Goal: Task Accomplishment & Management: Manage account settings

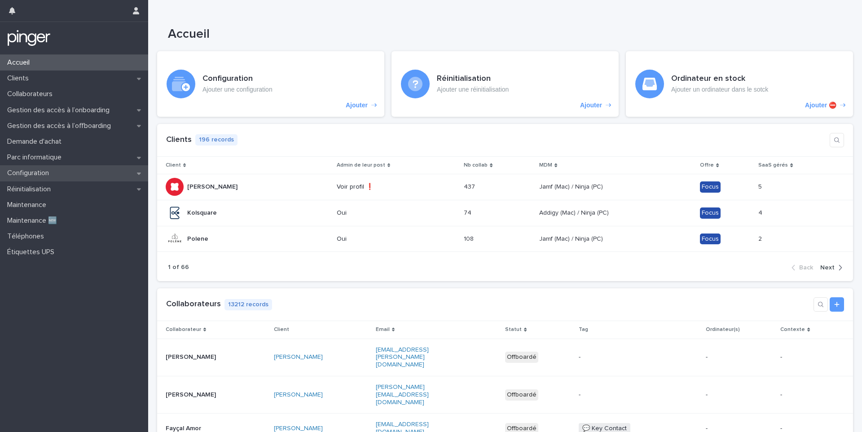
click at [65, 169] on div "Configuration" at bounding box center [74, 173] width 148 height 16
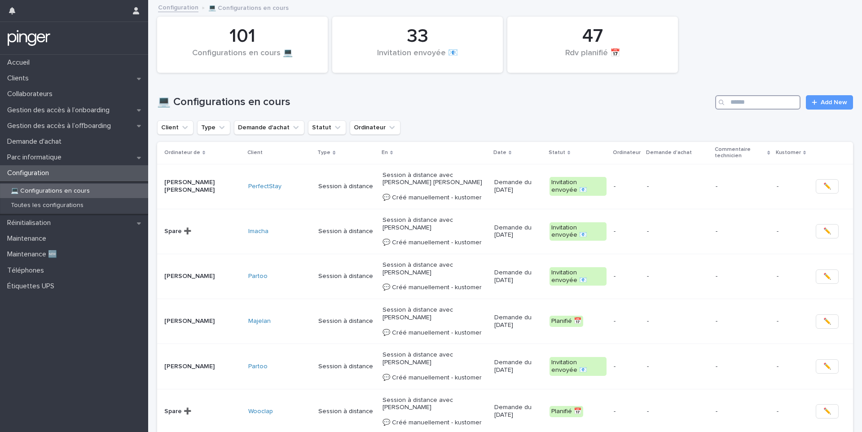
click at [739, 105] on input "Search" at bounding box center [757, 102] width 85 height 14
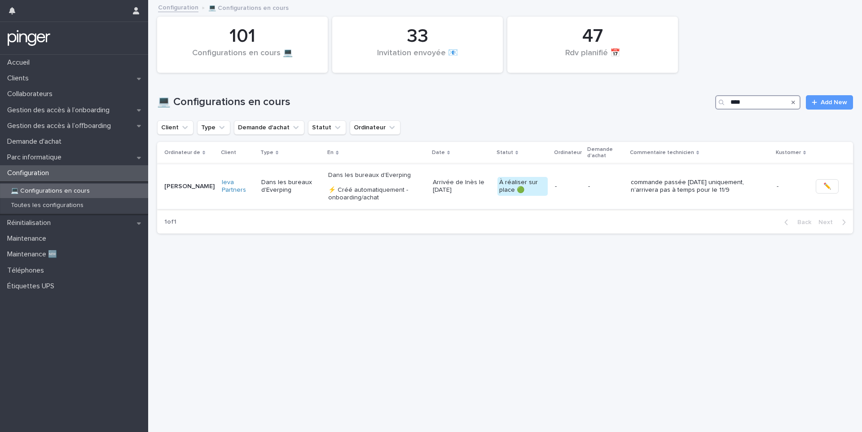
type input "****"
click at [413, 194] on p "Dans les bureaux d'Everping ⚡ Créé automatiquement - onboarding/achat" at bounding box center [376, 186] width 97 height 30
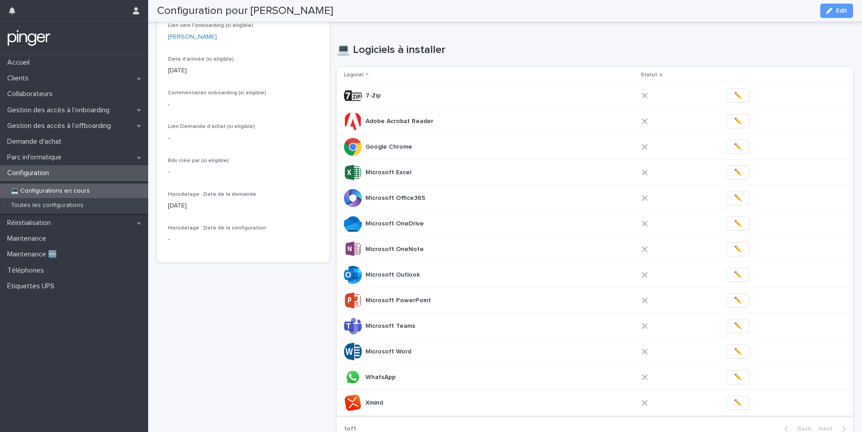
scroll to position [189, 0]
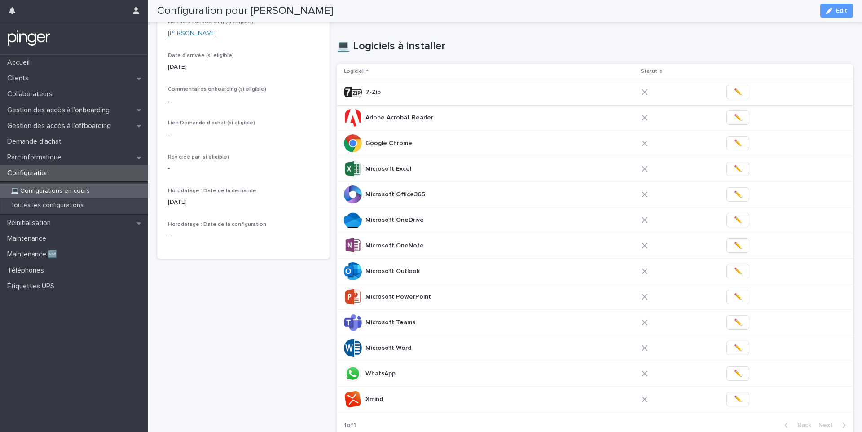
click at [734, 93] on span "✏️" at bounding box center [738, 92] width 8 height 9
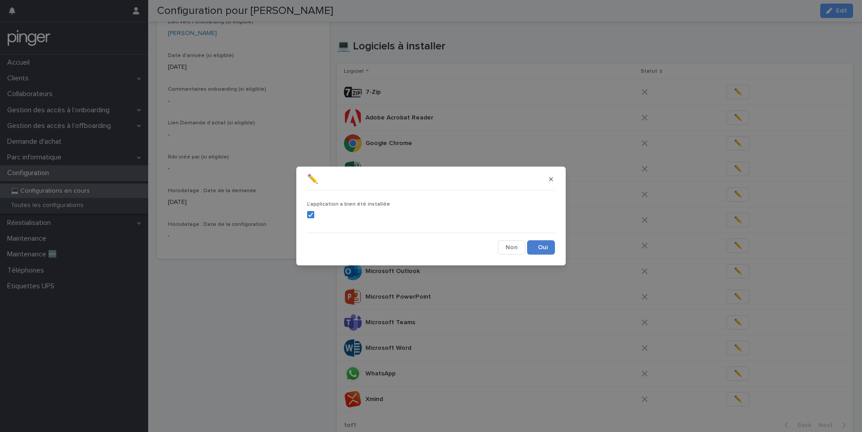
click at [536, 250] on button "Save" at bounding box center [541, 247] width 28 height 14
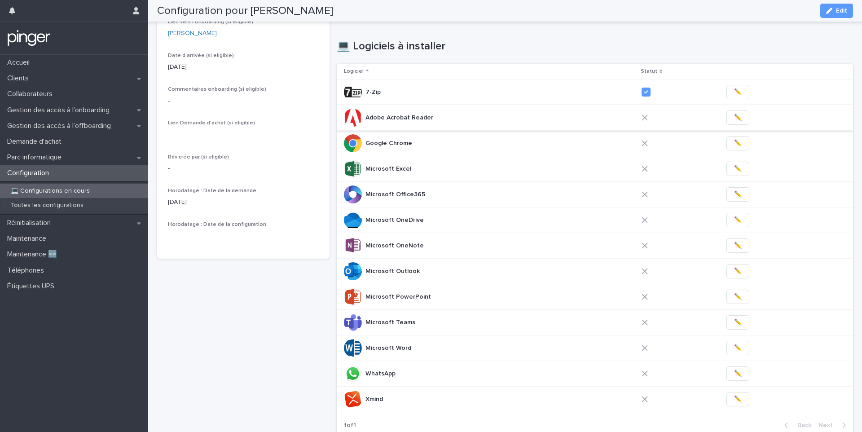
click at [737, 113] on button "✏️" at bounding box center [737, 117] width 23 height 14
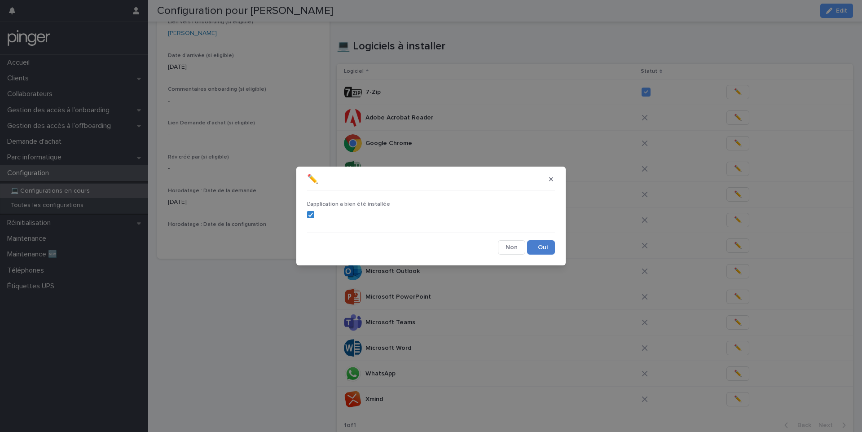
click at [540, 246] on button "Save" at bounding box center [541, 247] width 28 height 14
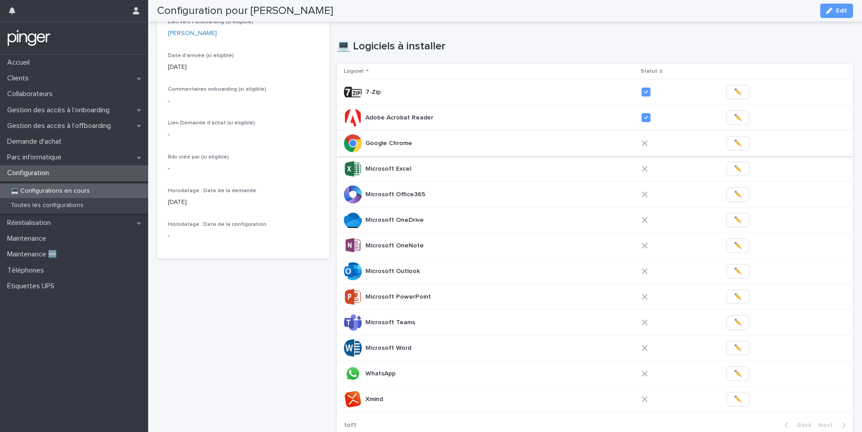
click at [734, 140] on span "✏️" at bounding box center [738, 143] width 8 height 9
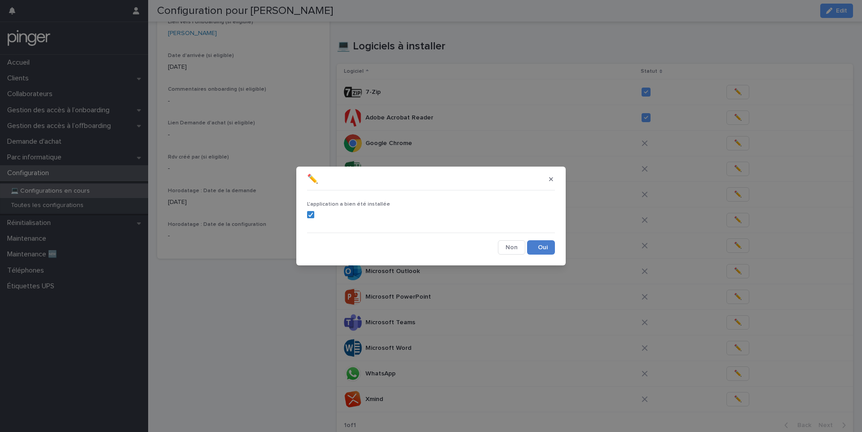
click at [544, 246] on button "Save" at bounding box center [541, 247] width 28 height 14
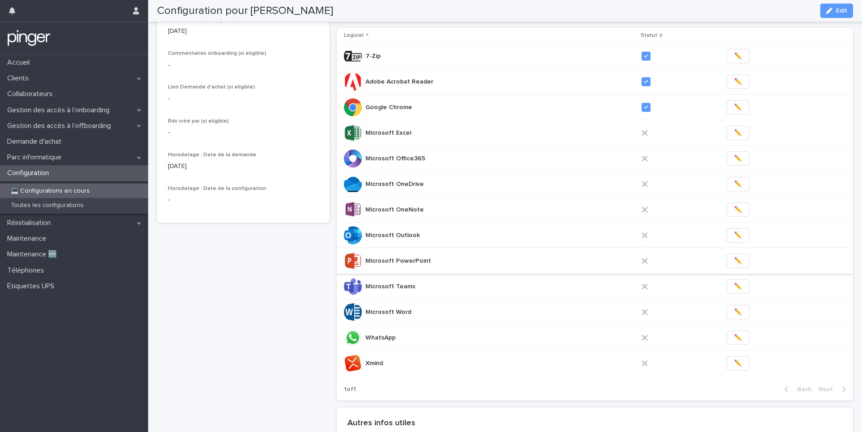
scroll to position [228, 0]
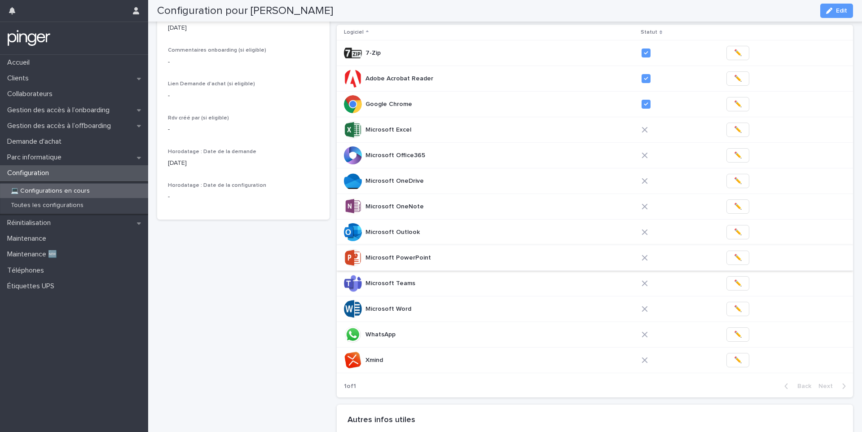
click at [734, 259] on span "✏️" at bounding box center [738, 257] width 8 height 9
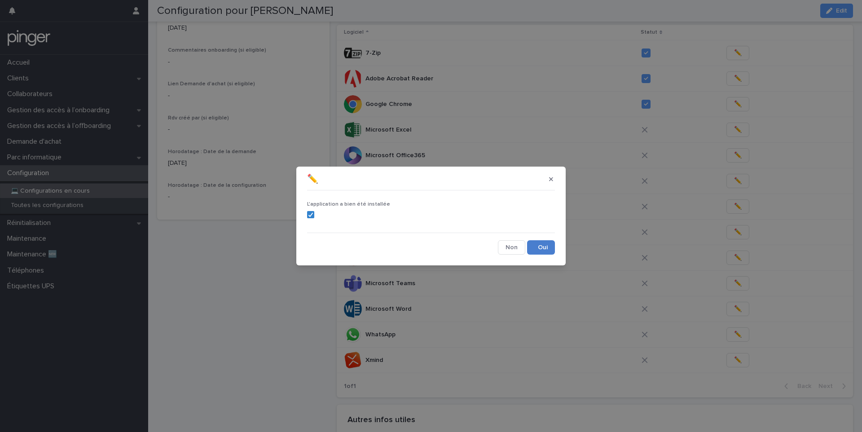
click at [531, 249] on button "Save" at bounding box center [541, 247] width 28 height 14
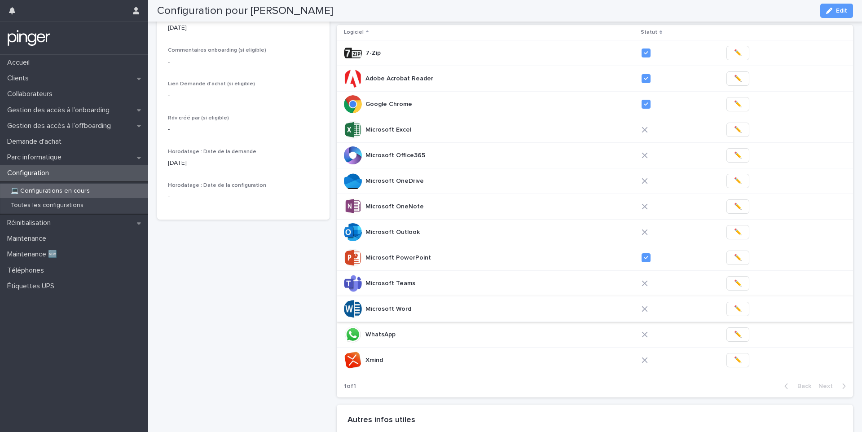
click at [734, 312] on span "✏️" at bounding box center [738, 308] width 8 height 9
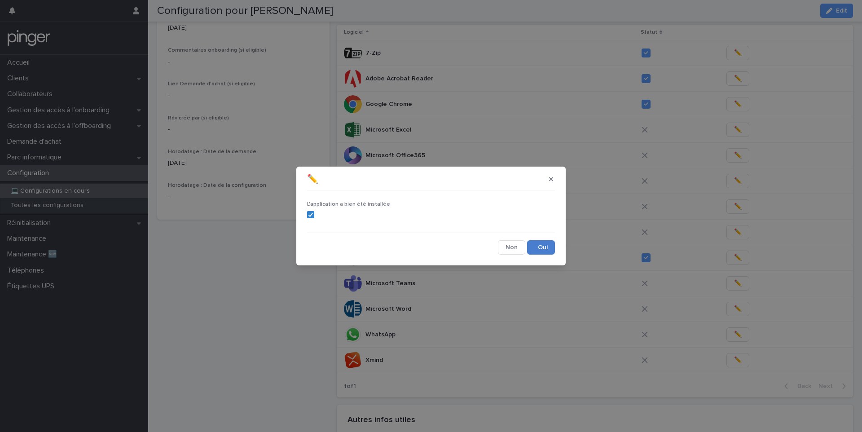
click at [540, 244] on button "Save" at bounding box center [541, 247] width 28 height 14
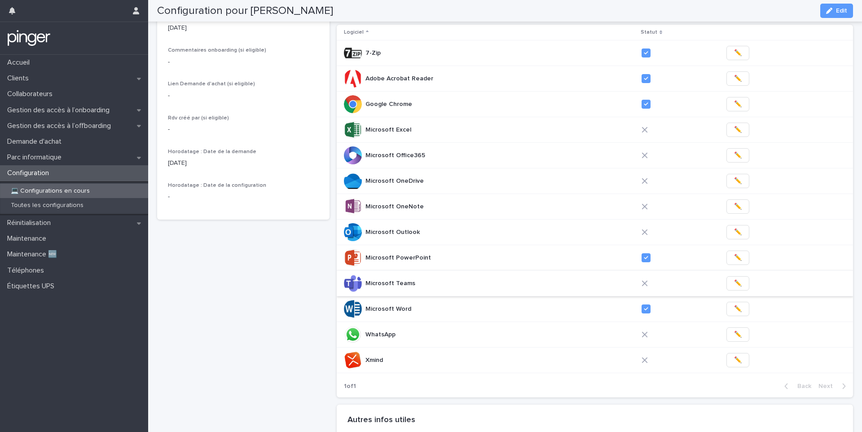
click at [734, 284] on span "✏️" at bounding box center [738, 283] width 8 height 9
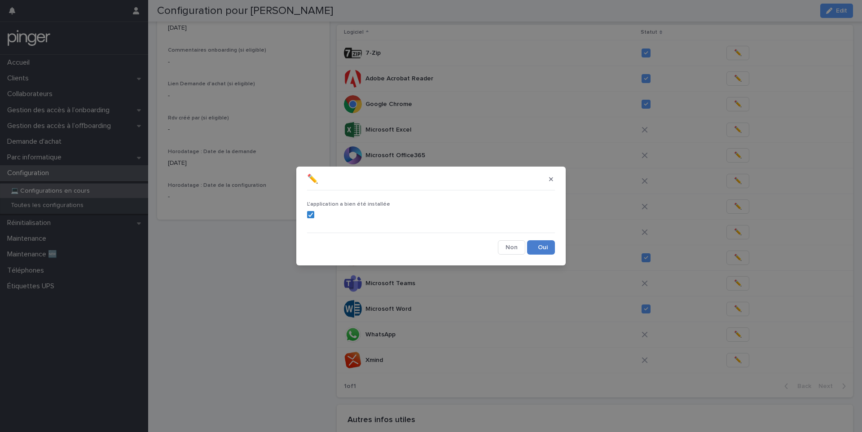
click at [546, 248] on button "Save" at bounding box center [541, 247] width 28 height 14
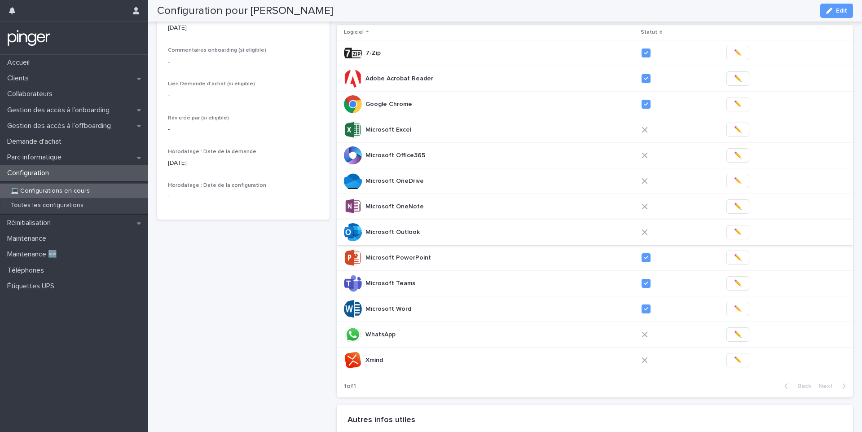
click at [734, 232] on span "✏️" at bounding box center [738, 232] width 8 height 9
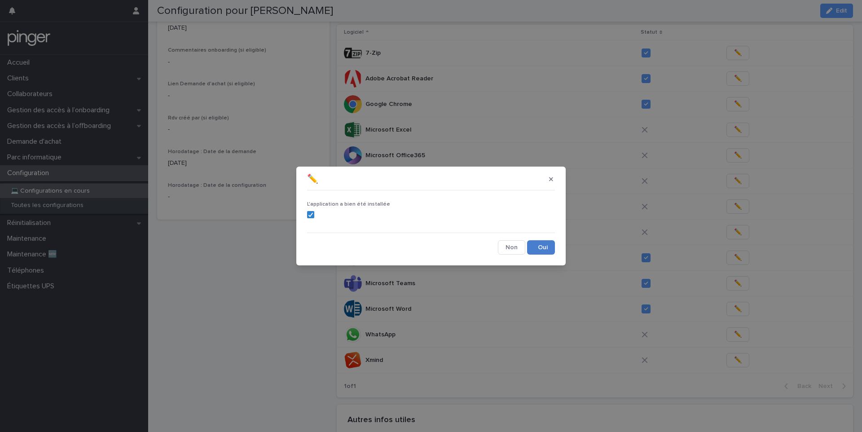
click at [552, 249] on button "Save" at bounding box center [541, 247] width 28 height 14
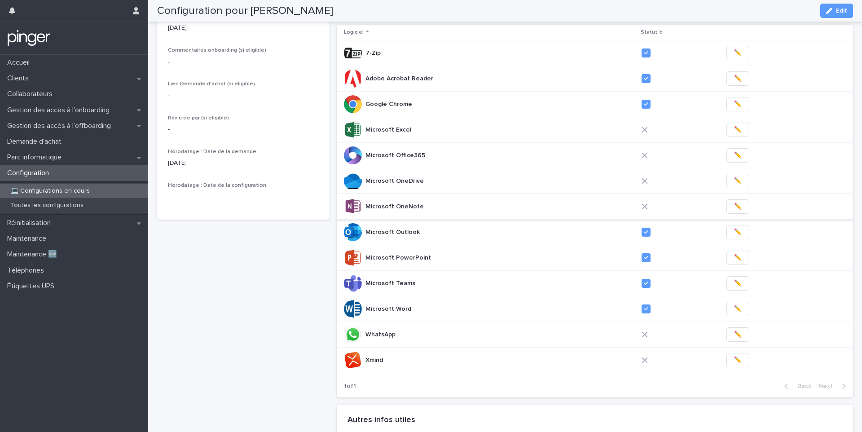
click at [734, 206] on span "✏️" at bounding box center [738, 206] width 8 height 9
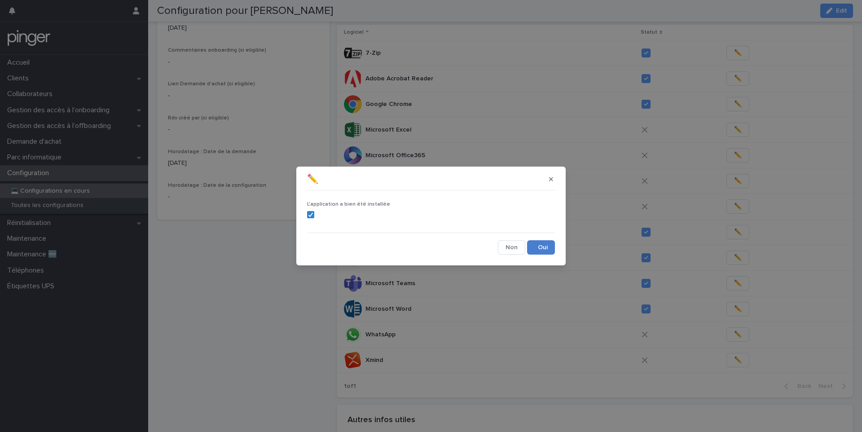
click at [548, 246] on button "Save" at bounding box center [541, 247] width 28 height 14
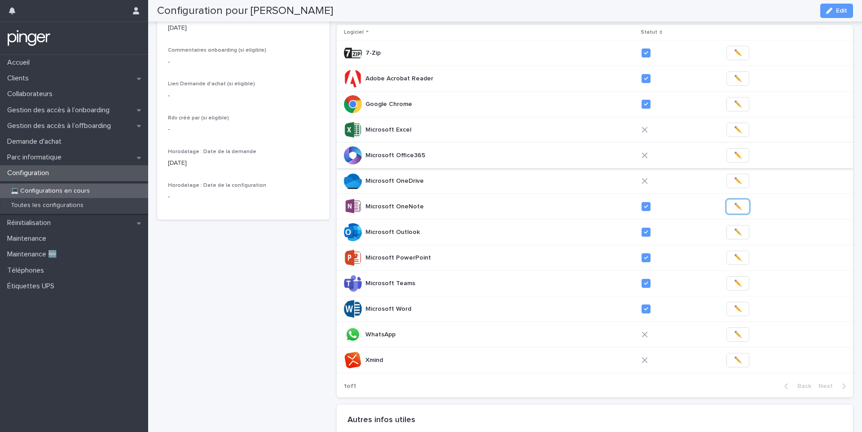
click at [734, 153] on span "✏️" at bounding box center [738, 155] width 8 height 9
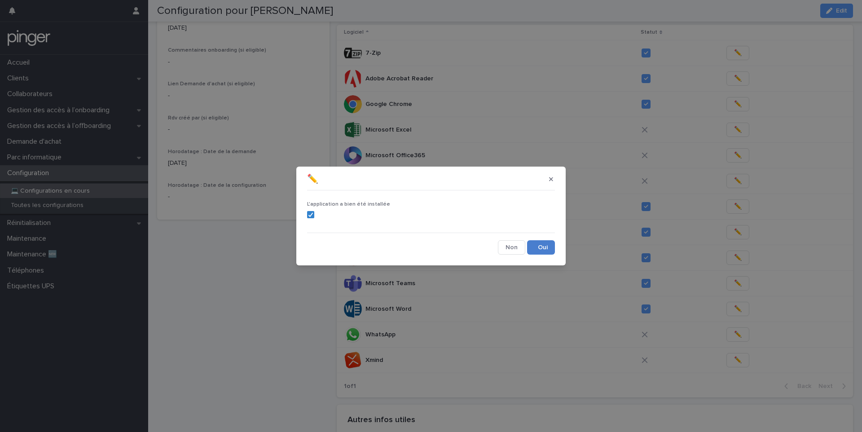
click at [540, 245] on button "Save" at bounding box center [541, 247] width 28 height 14
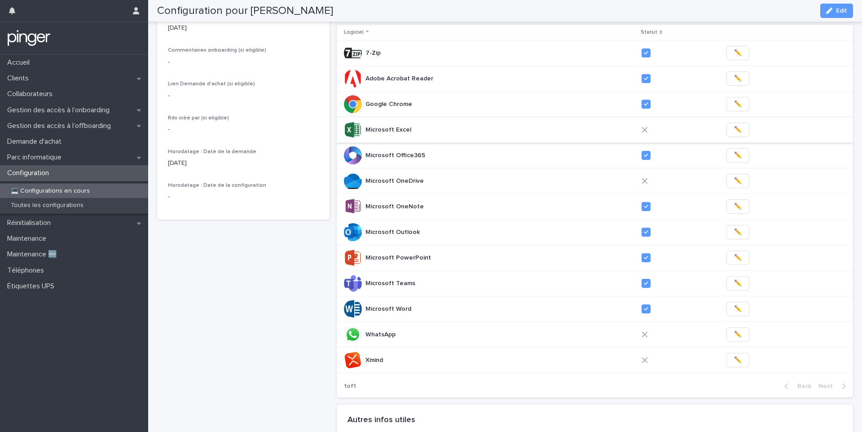
click at [734, 127] on span "✏️" at bounding box center [738, 129] width 8 height 9
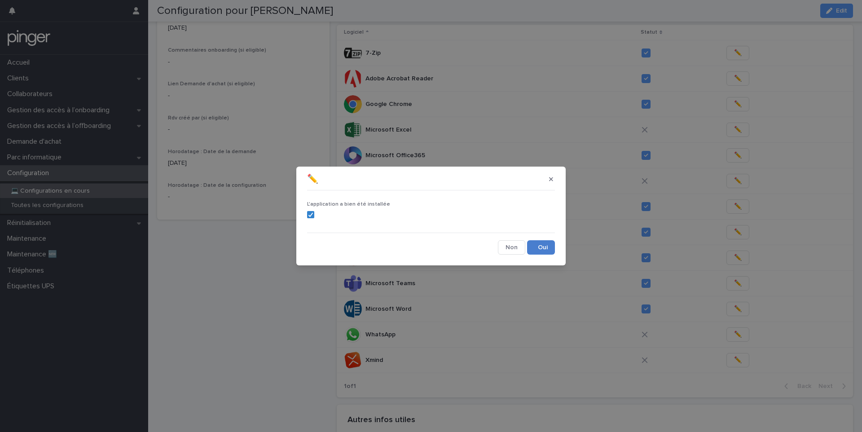
click at [539, 246] on button "Save" at bounding box center [541, 247] width 28 height 14
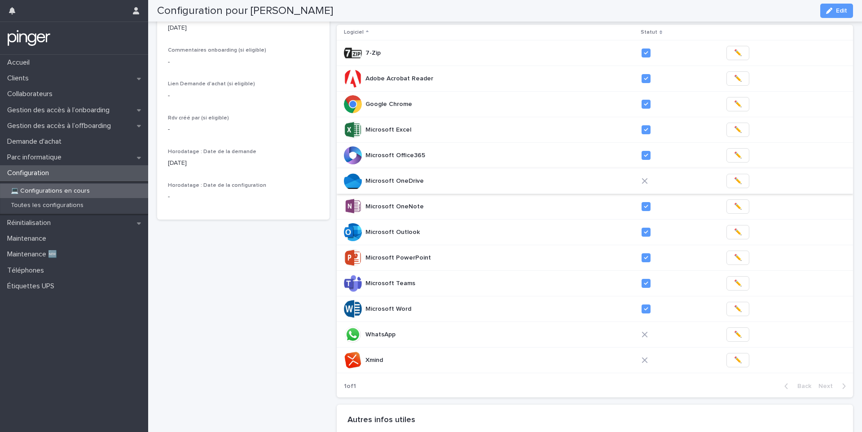
click at [734, 178] on span "✏️" at bounding box center [738, 180] width 8 height 9
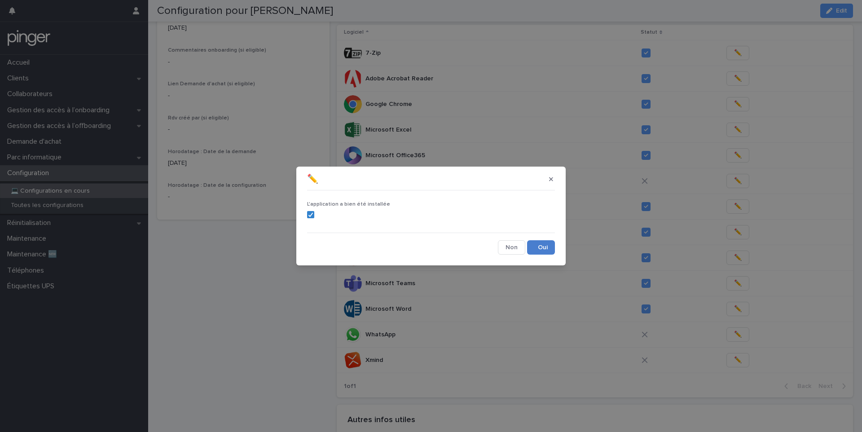
click at [539, 249] on button "Save" at bounding box center [541, 247] width 28 height 14
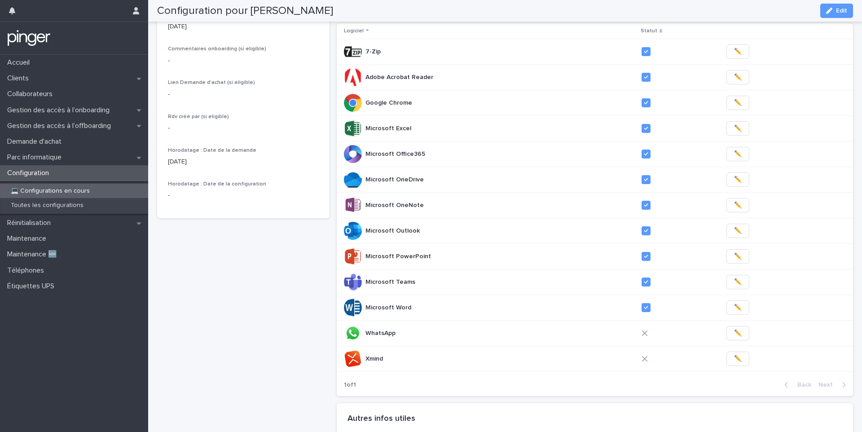
scroll to position [241, 0]
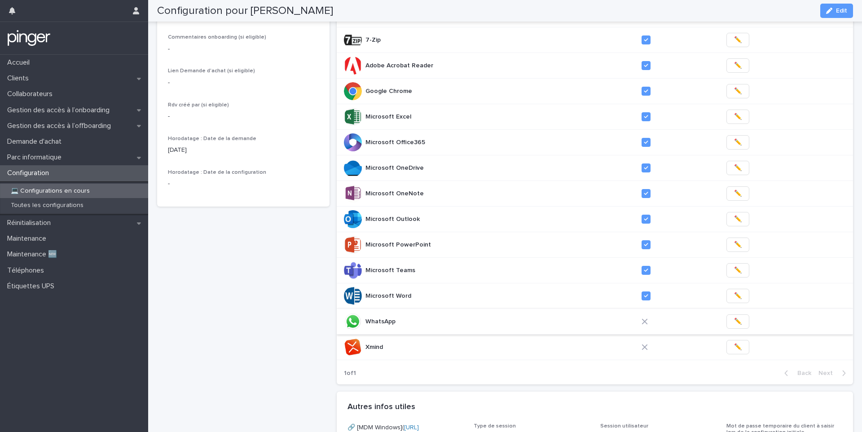
click at [727, 322] on button "✏️" at bounding box center [737, 321] width 23 height 14
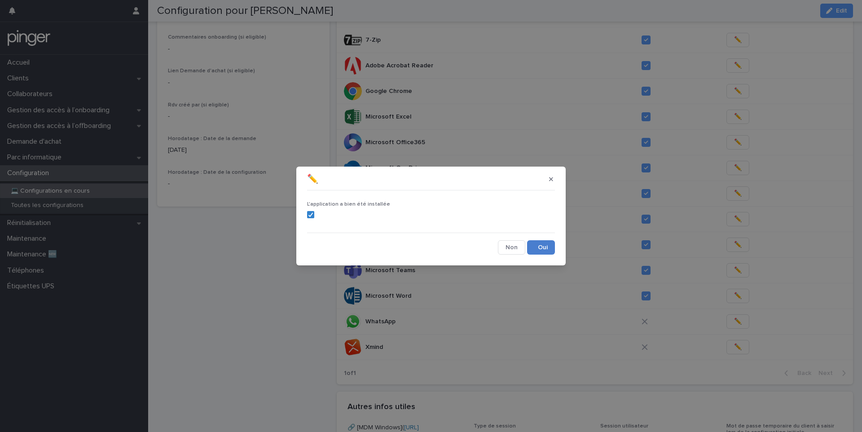
click at [548, 251] on button "Save" at bounding box center [541, 247] width 28 height 14
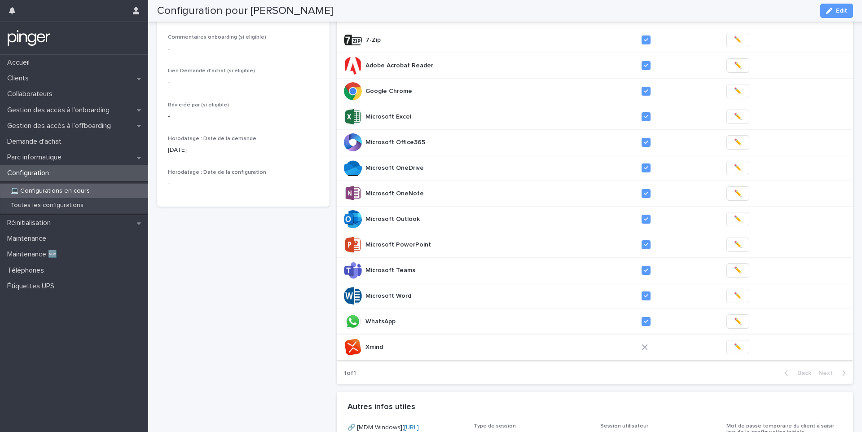
click at [736, 348] on span "✏️" at bounding box center [738, 346] width 8 height 9
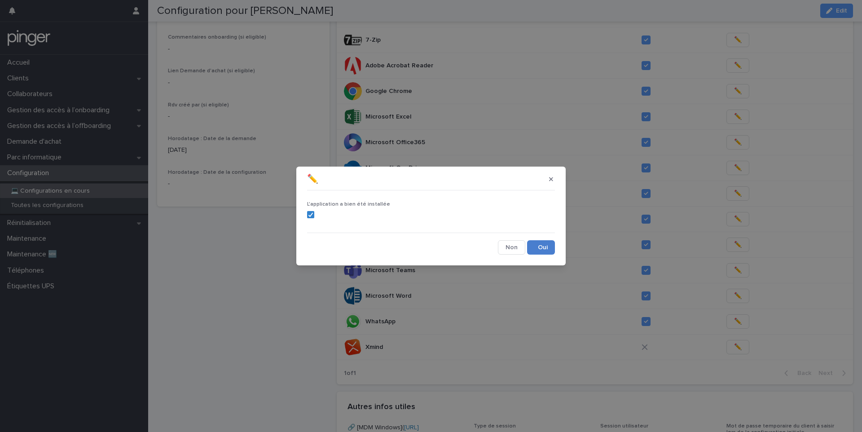
click at [540, 246] on button "Save" at bounding box center [541, 247] width 28 height 14
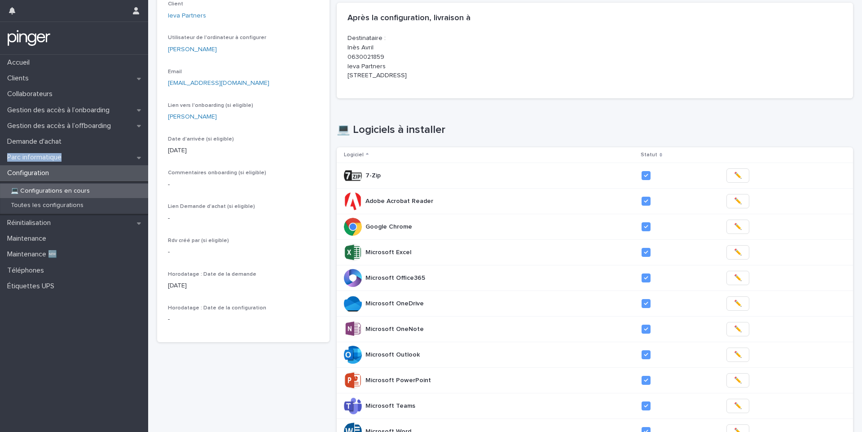
scroll to position [173, 0]
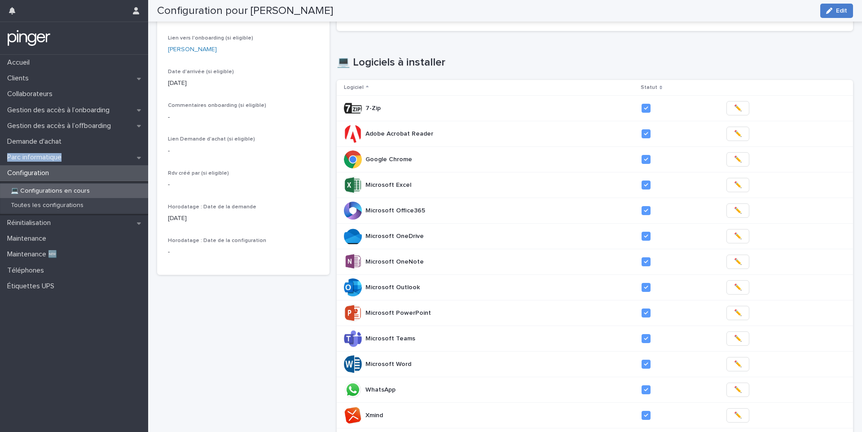
click at [829, 12] on icon "button" at bounding box center [829, 11] width 6 height 6
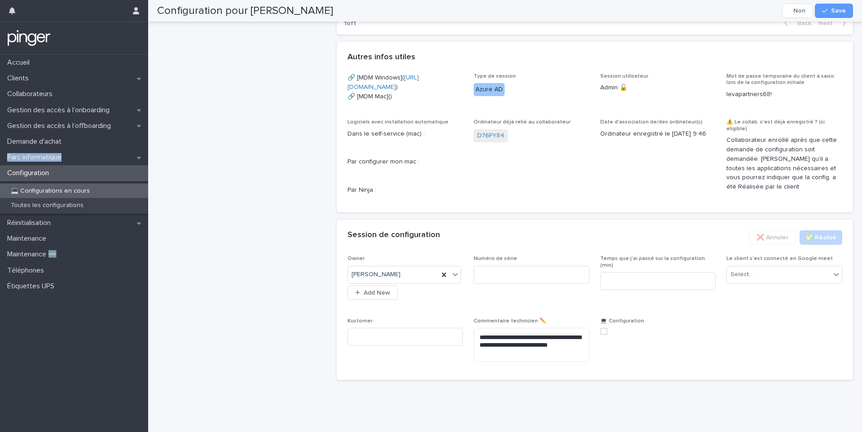
scroll to position [608, 0]
click at [509, 284] on input at bounding box center [532, 275] width 116 height 18
paste input "*******"
type input "*******"
click at [646, 286] on input at bounding box center [658, 281] width 116 height 18
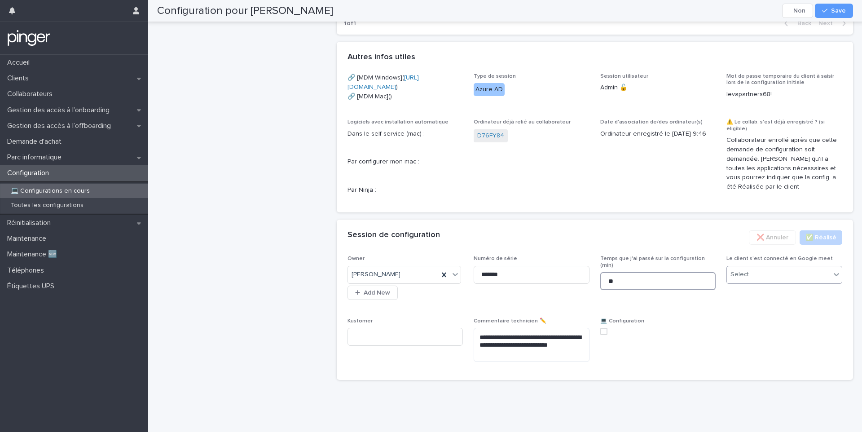
type input "**"
click at [754, 278] on input "text" at bounding box center [754, 275] width 1 height 8
click at [736, 315] on span "Non" at bounding box center [738, 317] width 16 height 10
click at [525, 362] on textarea "**********" at bounding box center [532, 345] width 116 height 34
click at [603, 335] on span at bounding box center [603, 331] width 7 height 7
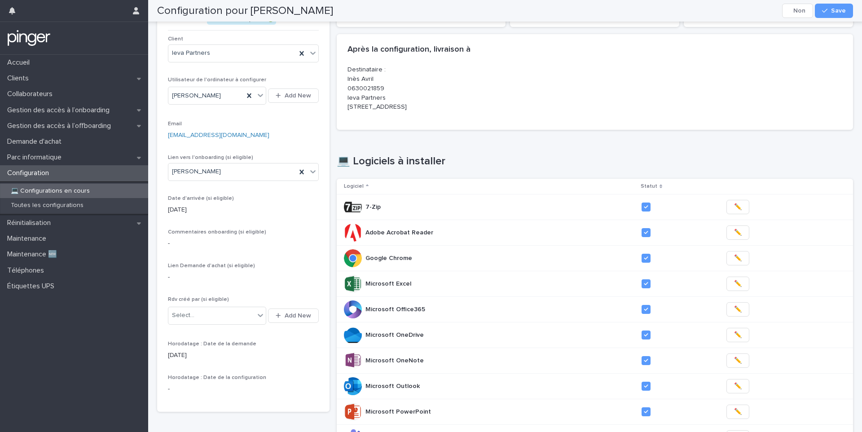
scroll to position [0, 0]
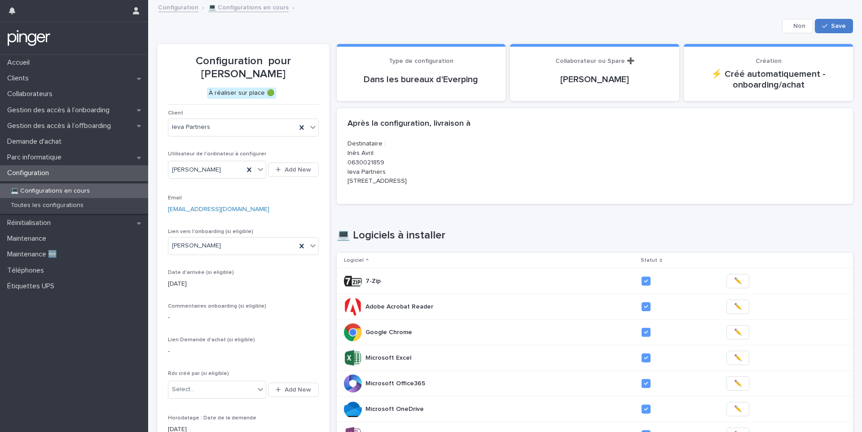
click at [826, 28] on icon "button" at bounding box center [824, 26] width 5 height 6
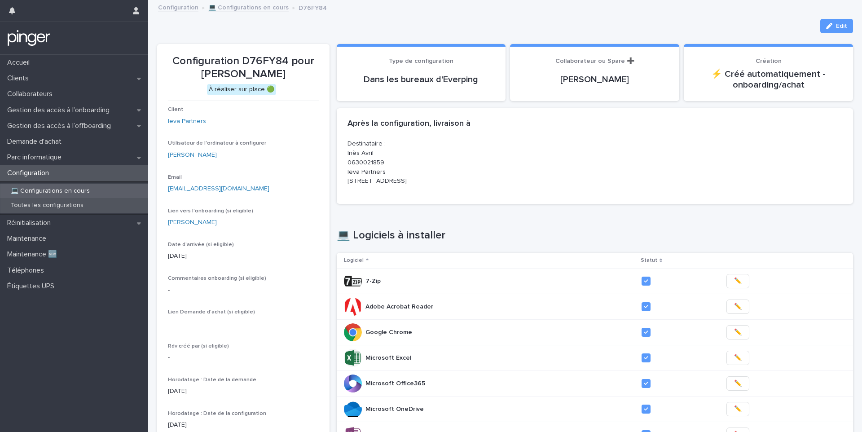
click at [52, 209] on div "Toutes les configurations" at bounding box center [74, 205] width 148 height 15
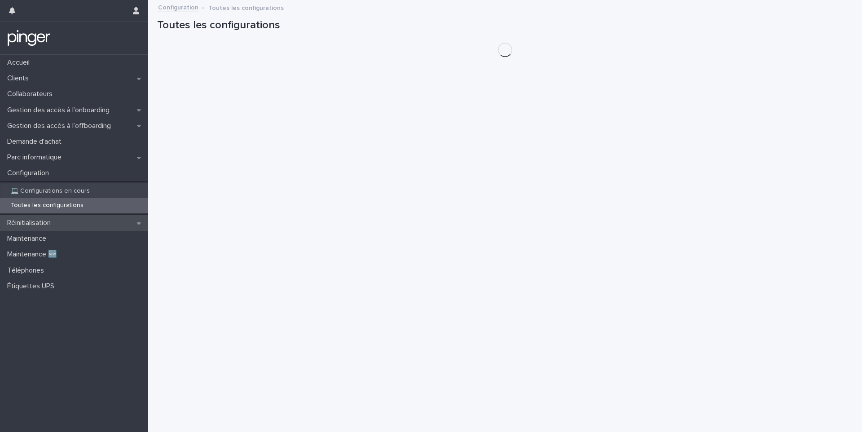
click at [62, 224] on div "Réinitialisation" at bounding box center [74, 223] width 148 height 16
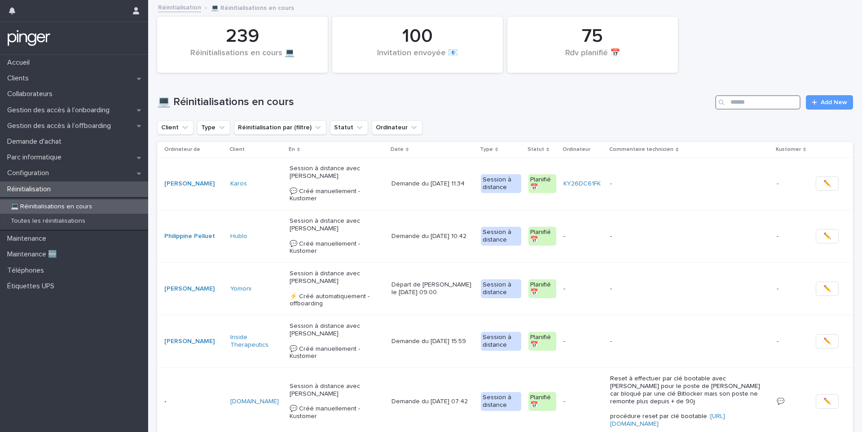
click at [764, 98] on input "Search" at bounding box center [757, 102] width 85 height 14
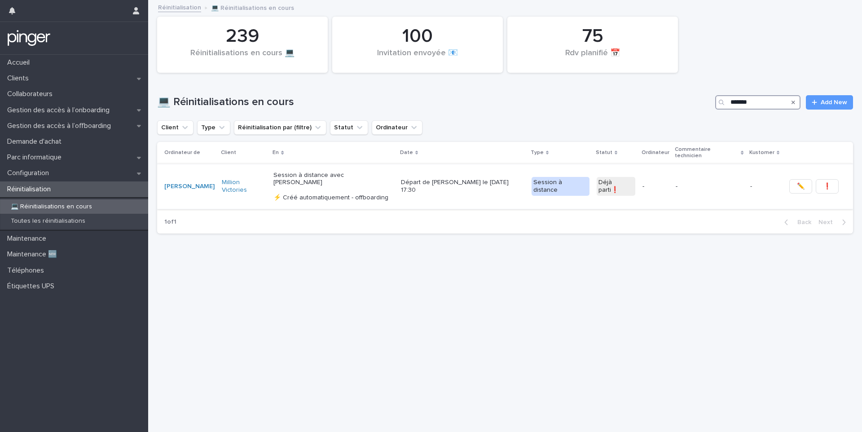
type input "*******"
click at [484, 179] on p "Départ de Romain le 12/9/2025 à 17:30" at bounding box center [462, 186] width 123 height 15
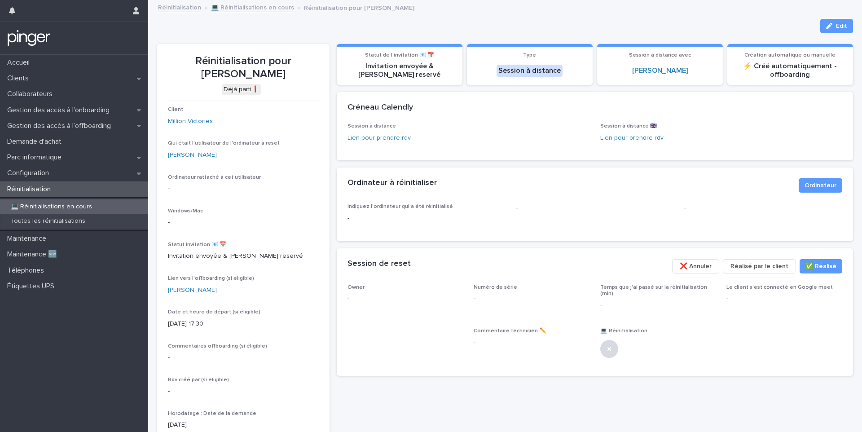
drag, startPoint x: 275, startPoint y: 61, endPoint x: 281, endPoint y: 69, distance: 9.3
click at [281, 69] on p "Réinitialisation pour [PERSON_NAME]" at bounding box center [243, 68] width 151 height 26
copy p "[PERSON_NAME]"
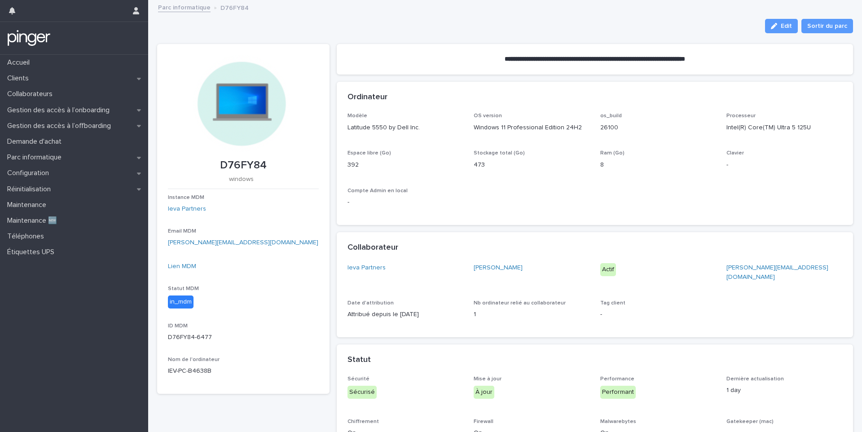
click at [175, 270] on div "Lien MDM" at bounding box center [243, 266] width 151 height 9
click at [175, 266] on link "Lien MDM" at bounding box center [182, 266] width 28 height 6
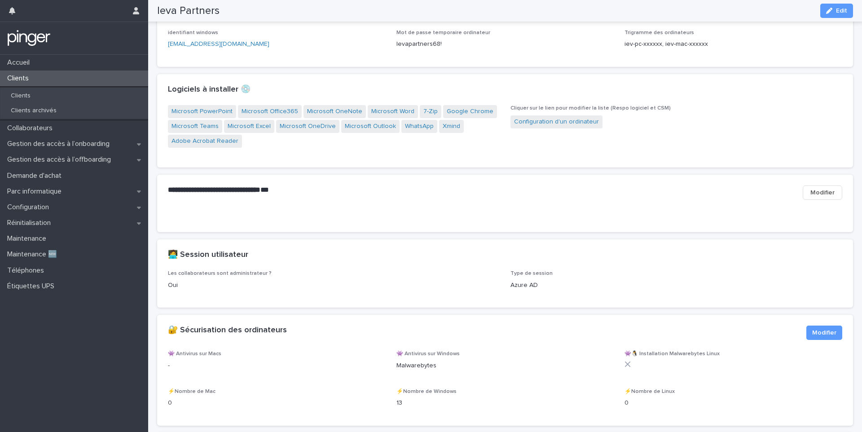
scroll to position [715, 0]
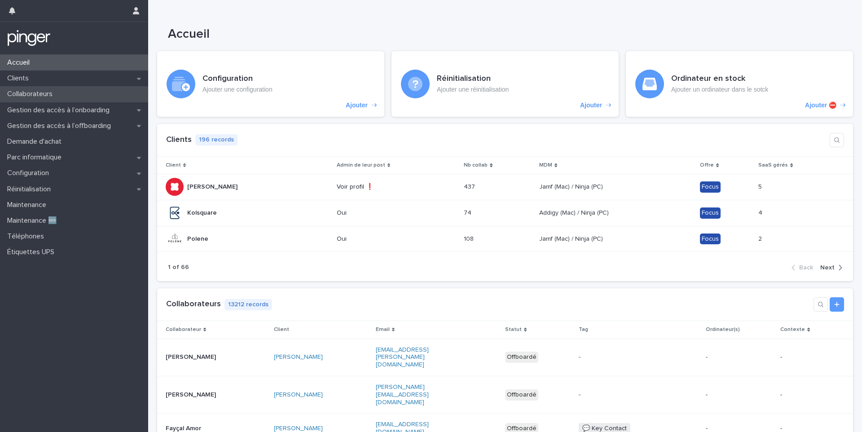
click at [76, 101] on div "Collaborateurs" at bounding box center [74, 94] width 148 height 16
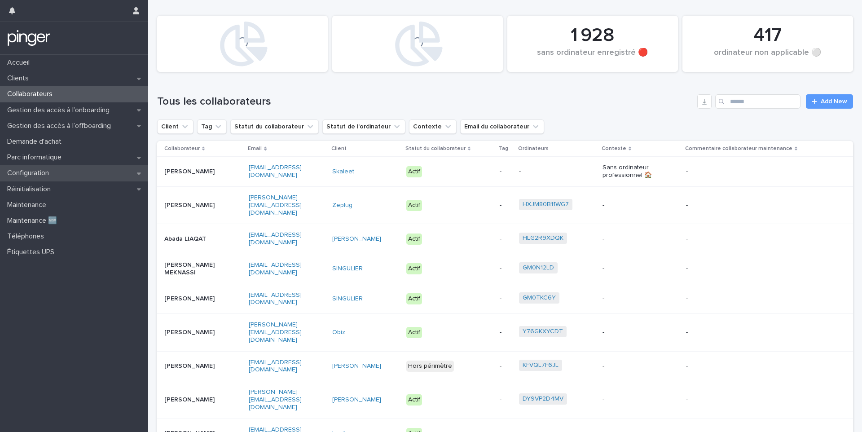
click at [73, 180] on div "Configuration" at bounding box center [74, 173] width 148 height 16
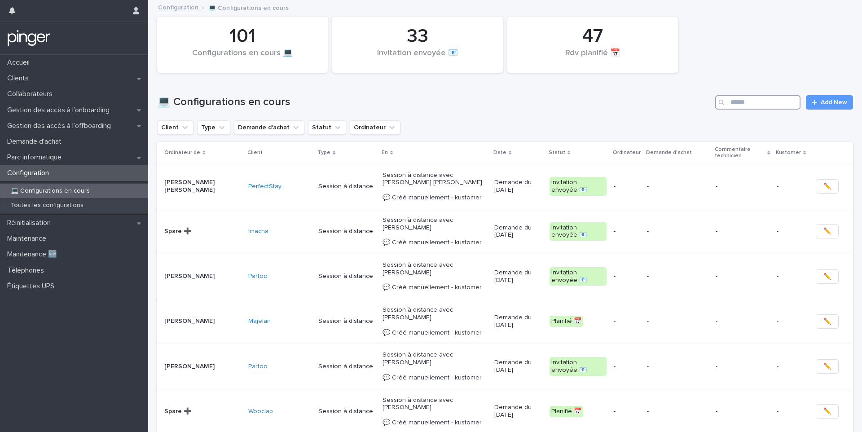
click at [732, 101] on input "Search" at bounding box center [757, 102] width 85 height 14
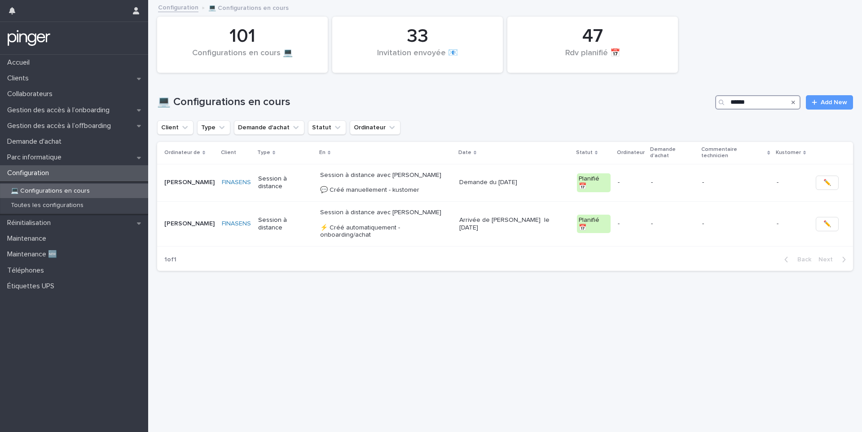
type input "******"
click at [452, 171] on p "Session à distance avec Cédric HACHEM 💬 Créé manuellement - kustomer" at bounding box center [386, 182] width 132 height 22
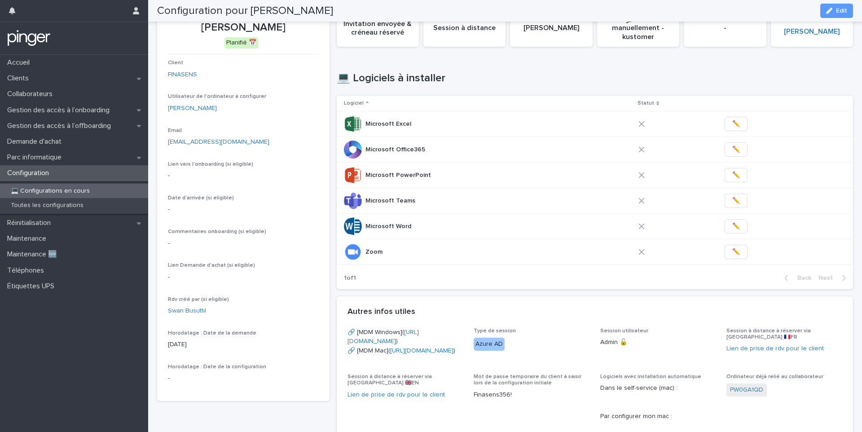
scroll to position [2, 0]
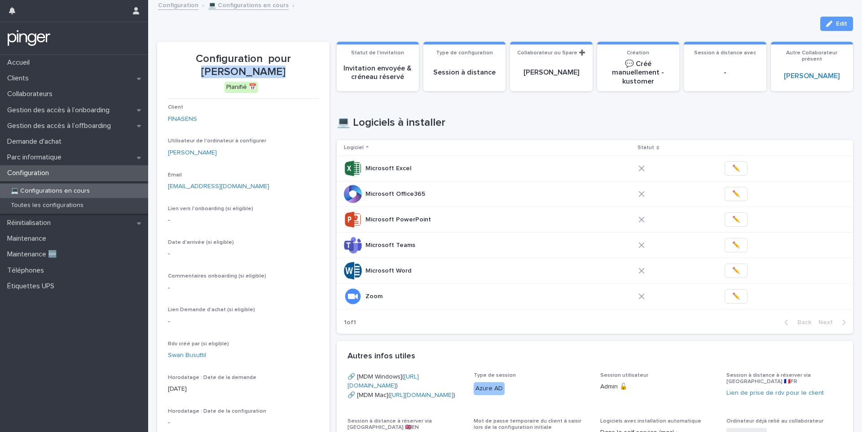
drag, startPoint x: 276, startPoint y: 60, endPoint x: 277, endPoint y: 70, distance: 9.9
click at [277, 70] on p "Configuration pour Cédric HACHEM" at bounding box center [243, 66] width 151 height 26
copy p "[PERSON_NAME]"
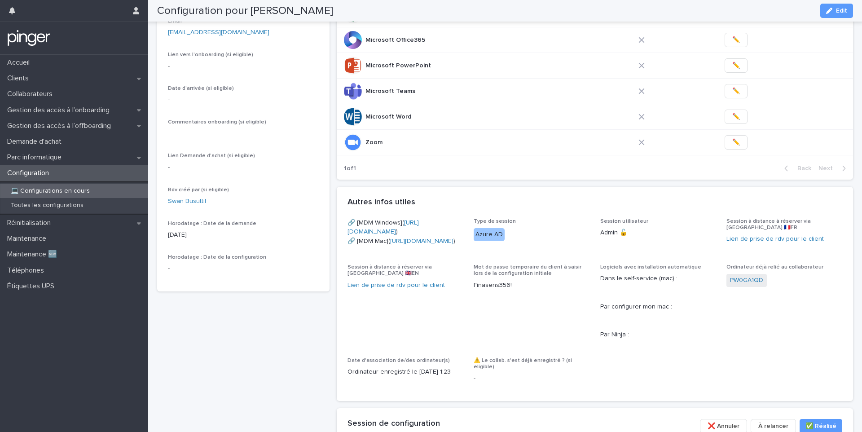
scroll to position [158, 0]
copy link "https://eu.ninjarmm.com/agent/installer/dfde0baf-f797-4480-b707-ead8009f3e09/10…"
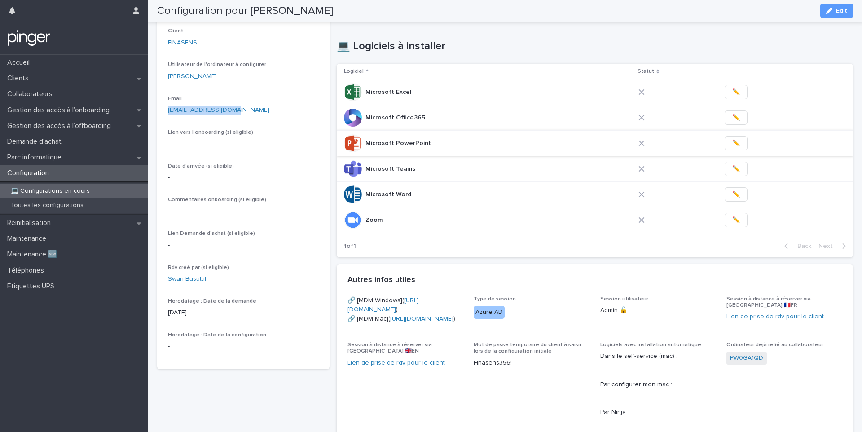
scroll to position [49, 0]
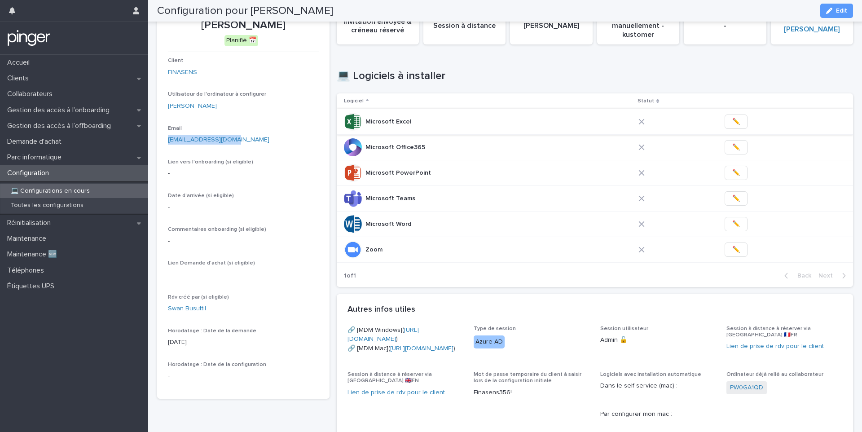
click at [733, 123] on button "✏️" at bounding box center [735, 121] width 23 height 14
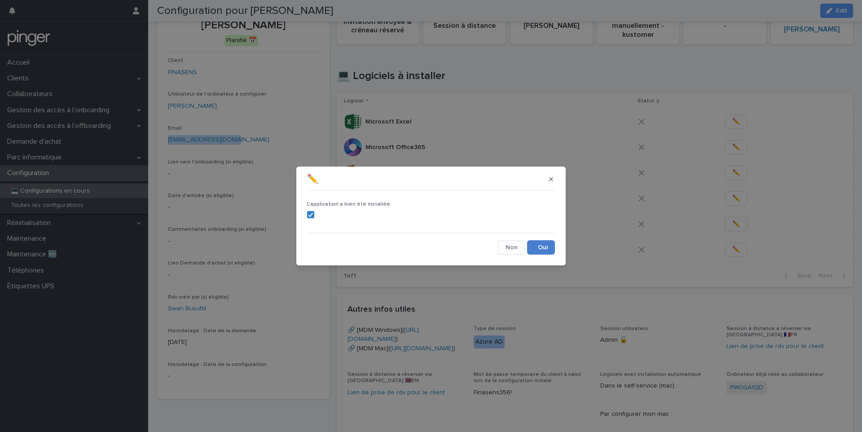
click at [546, 252] on button "Save" at bounding box center [541, 247] width 28 height 14
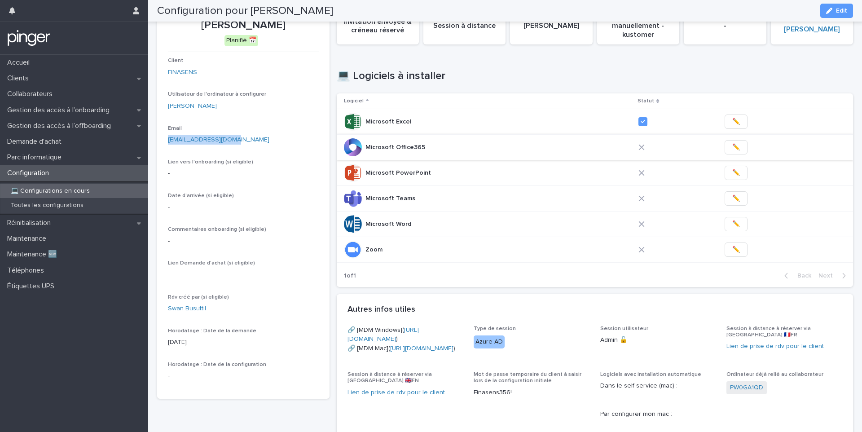
click at [732, 146] on span "✏️" at bounding box center [736, 147] width 8 height 9
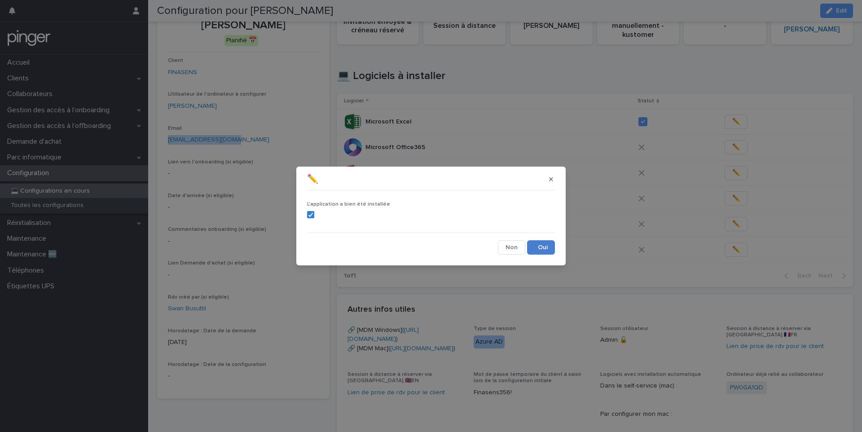
click at [550, 251] on button "Save" at bounding box center [541, 247] width 28 height 14
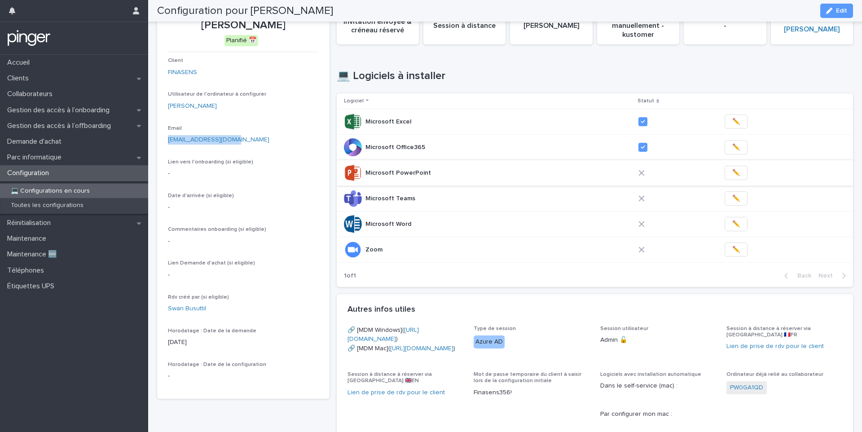
click at [732, 169] on span "✏️" at bounding box center [736, 172] width 8 height 9
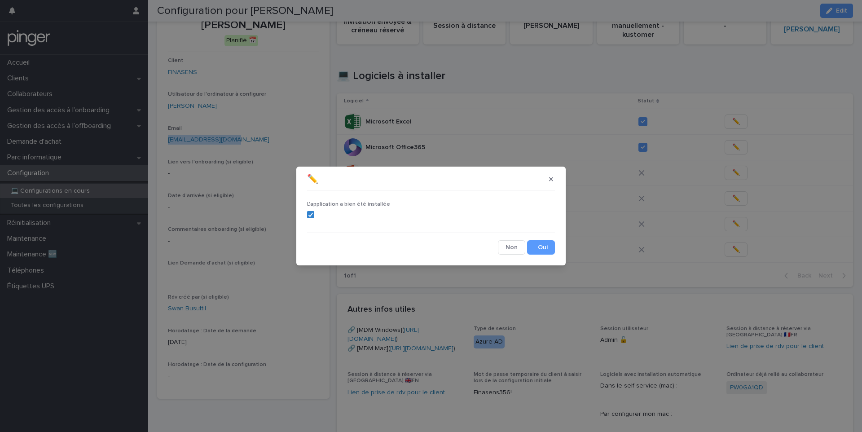
click at [538, 246] on button "Save" at bounding box center [541, 247] width 28 height 14
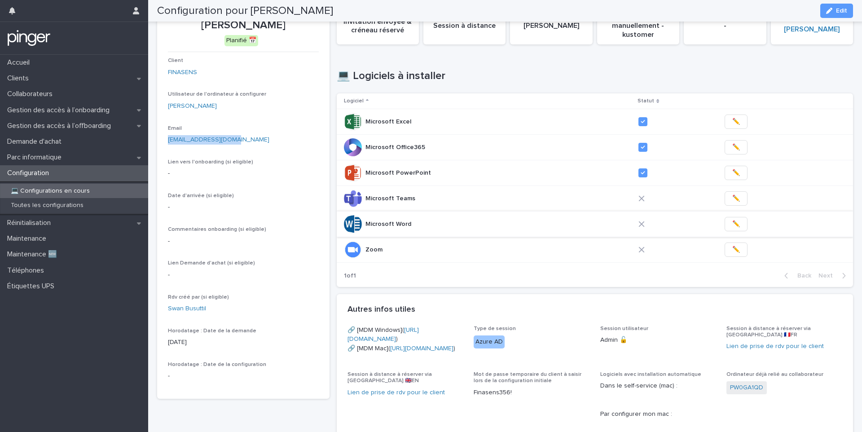
click at [732, 222] on span "✏️" at bounding box center [736, 223] width 8 height 9
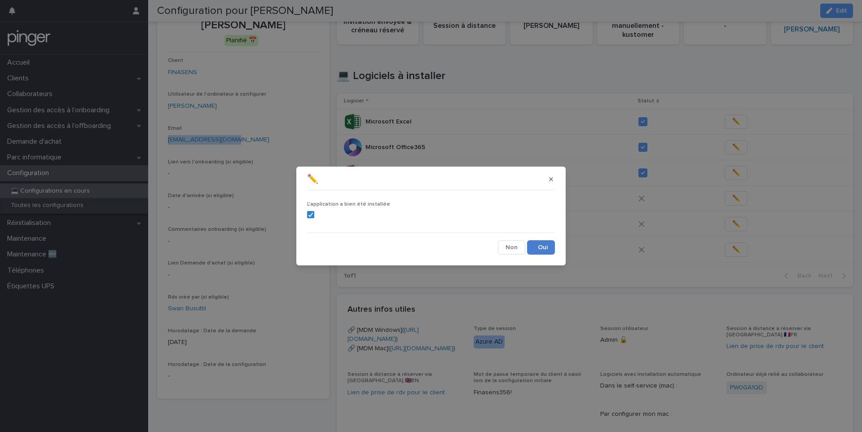
click at [536, 250] on button "Save" at bounding box center [541, 247] width 28 height 14
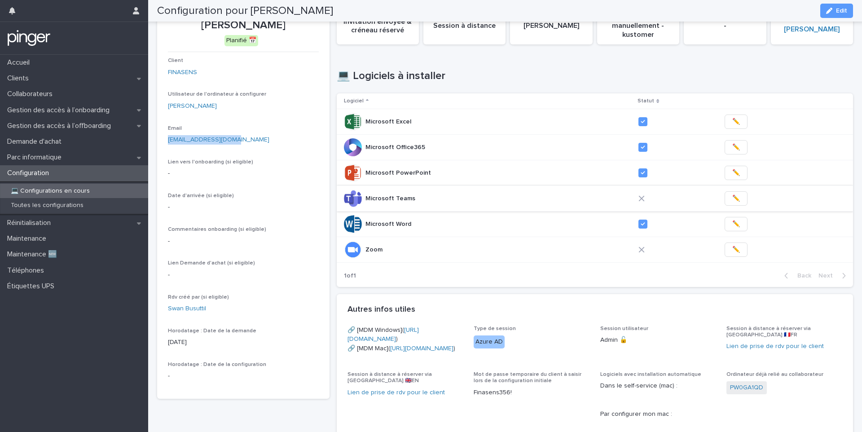
click at [732, 198] on span "✏️" at bounding box center [736, 198] width 8 height 9
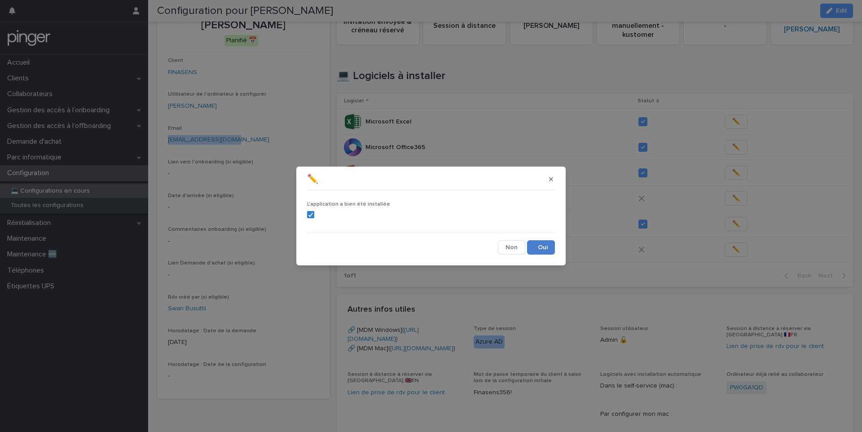
click at [534, 244] on button "Save" at bounding box center [541, 247] width 28 height 14
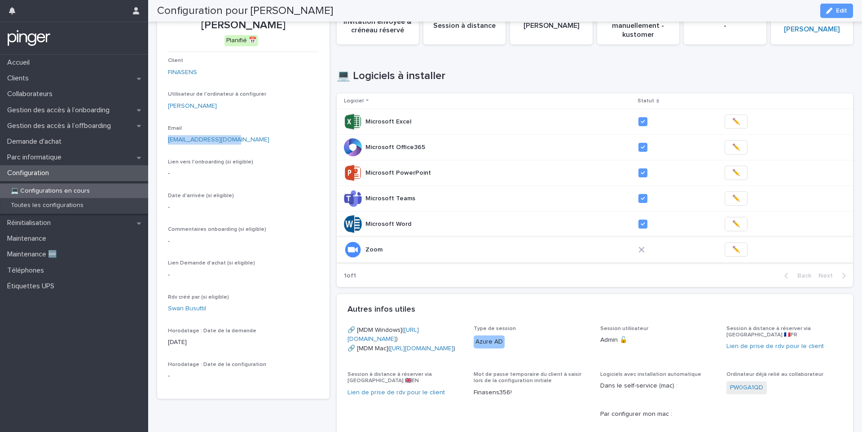
click at [732, 250] on span "✏️" at bounding box center [736, 249] width 8 height 9
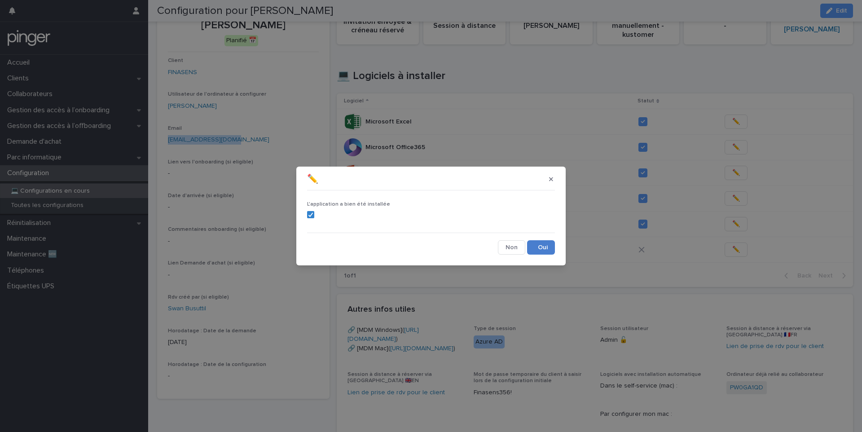
click at [547, 252] on button "Save" at bounding box center [541, 247] width 28 height 14
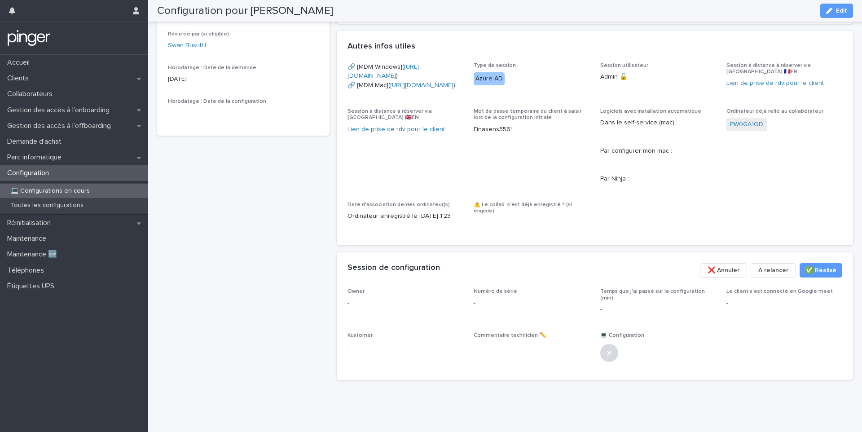
scroll to position [364, 0]
click at [843, 13] on span "Edit" at bounding box center [841, 11] width 11 height 6
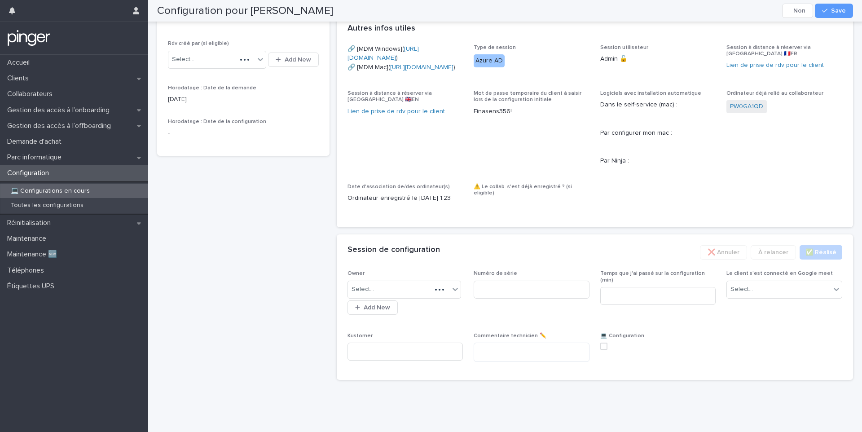
scroll to position [377, 0]
click at [387, 297] on div "Select..." at bounding box center [399, 289] width 102 height 15
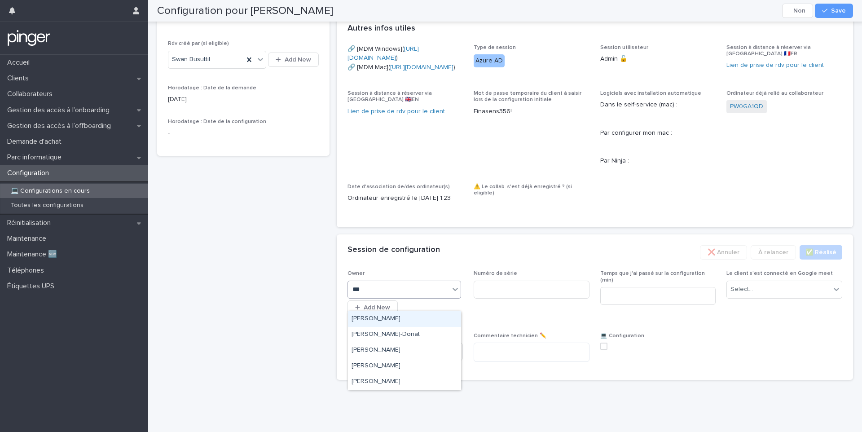
type input "****"
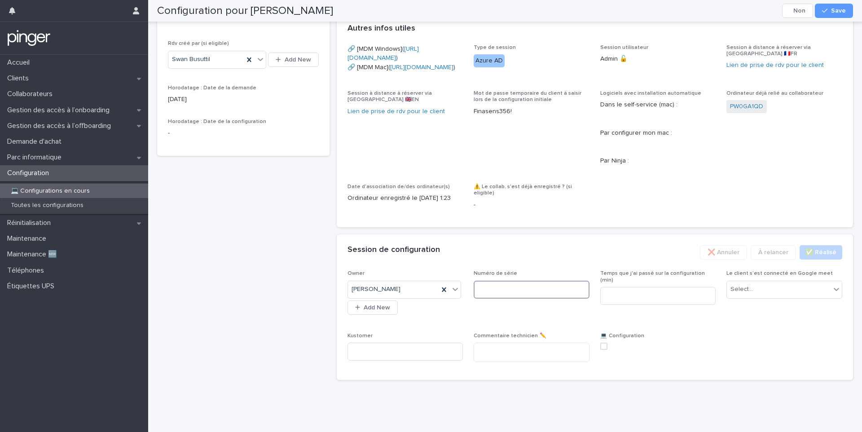
click at [511, 298] on input at bounding box center [532, 290] width 116 height 18
click at [631, 305] on input at bounding box center [658, 296] width 116 height 18
type input "*"
type input "**"
click at [756, 297] on div "Select..." at bounding box center [779, 289] width 104 height 15
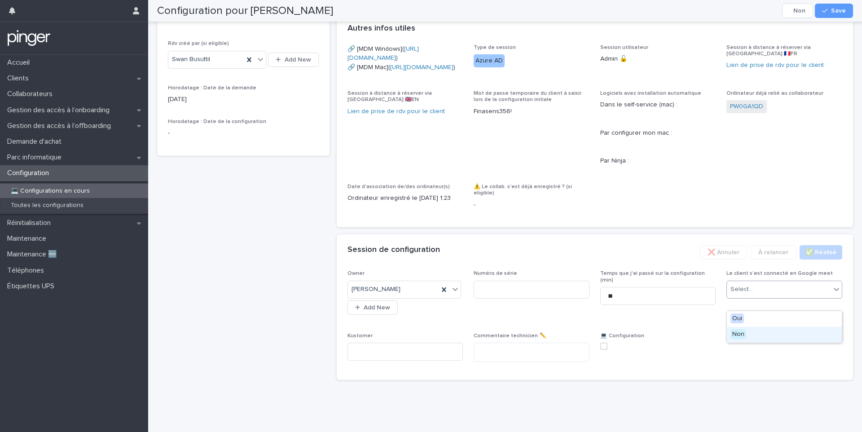
click at [745, 335] on div "Non" at bounding box center [784, 335] width 115 height 16
click at [533, 298] on input at bounding box center [532, 290] width 116 height 18
click at [379, 369] on span "Kustomer" at bounding box center [405, 351] width 116 height 36
click at [392, 360] on input at bounding box center [405, 351] width 116 height 18
paste input "**********"
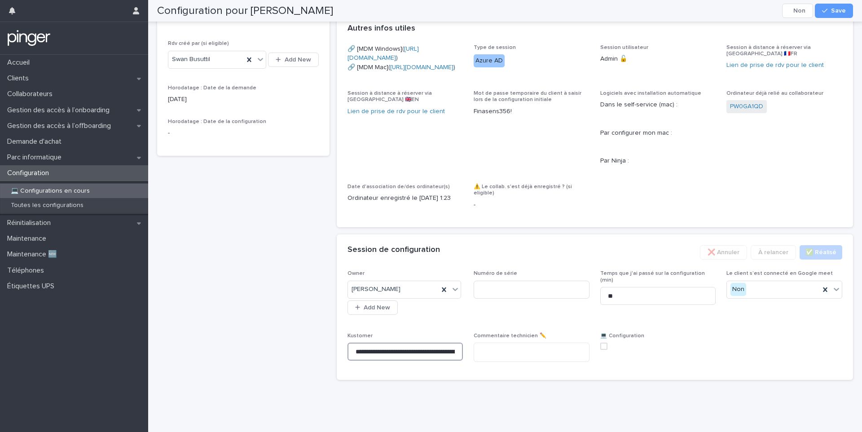
scroll to position [0, 225]
type input "**********"
click at [507, 362] on textarea at bounding box center [532, 351] width 116 height 19
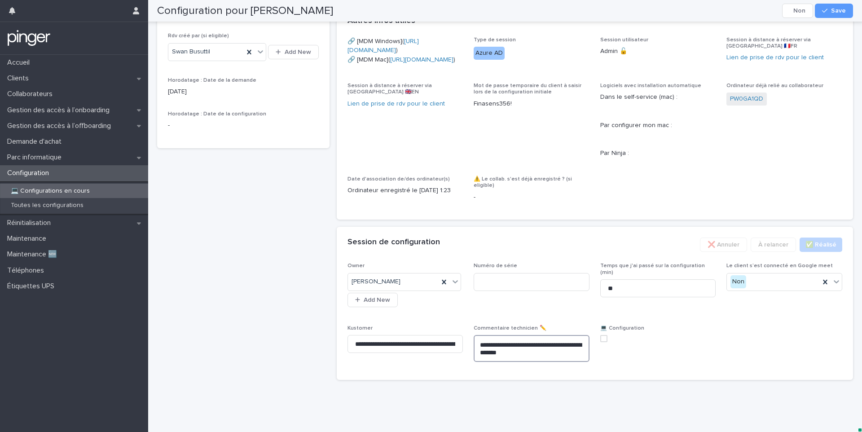
type textarea "**********"
click at [607, 342] on label at bounding box center [658, 338] width 116 height 7
click at [505, 291] on input at bounding box center [532, 282] width 116 height 18
copy link "PW0GA1QD"
click at [482, 291] on input at bounding box center [532, 282] width 116 height 18
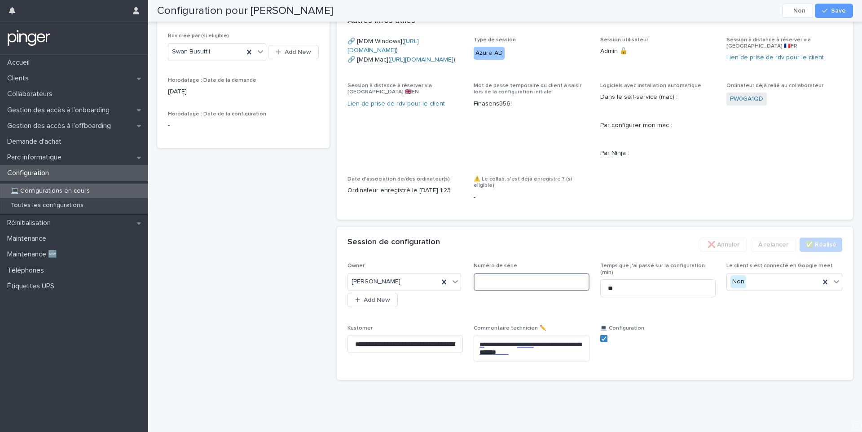
paste input "********"
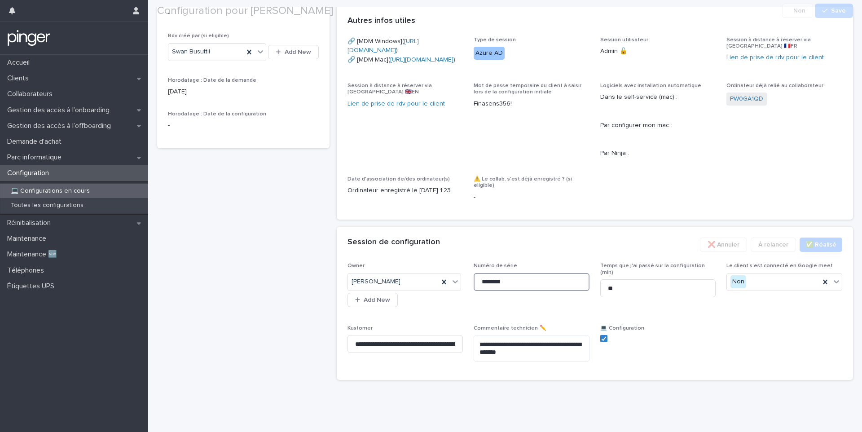
scroll to position [396, 0]
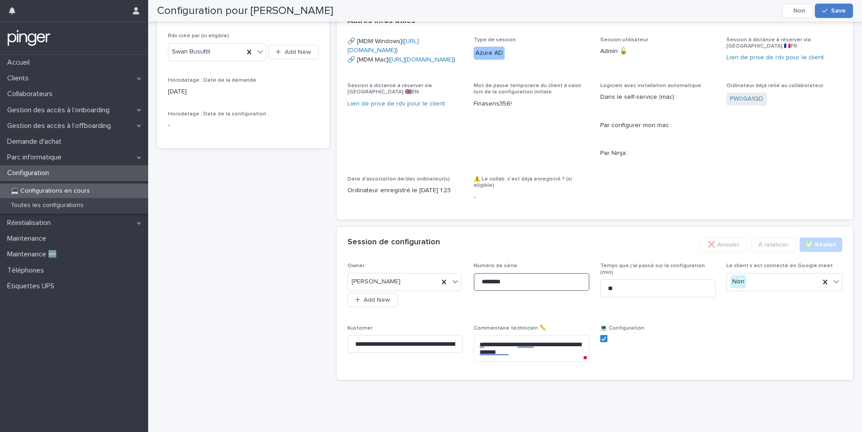
type input "********"
click at [827, 11] on icon "button" at bounding box center [824, 11] width 5 height 6
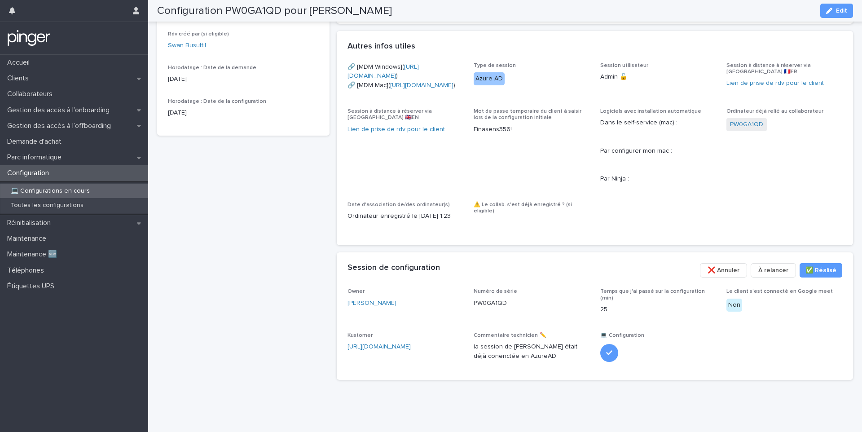
scroll to position [0, 0]
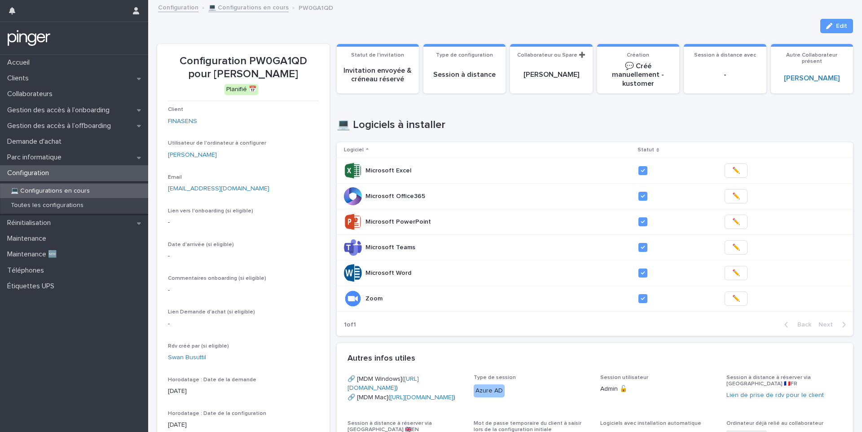
click at [43, 192] on p "💻 Configurations en cours" at bounding box center [50, 191] width 93 height 8
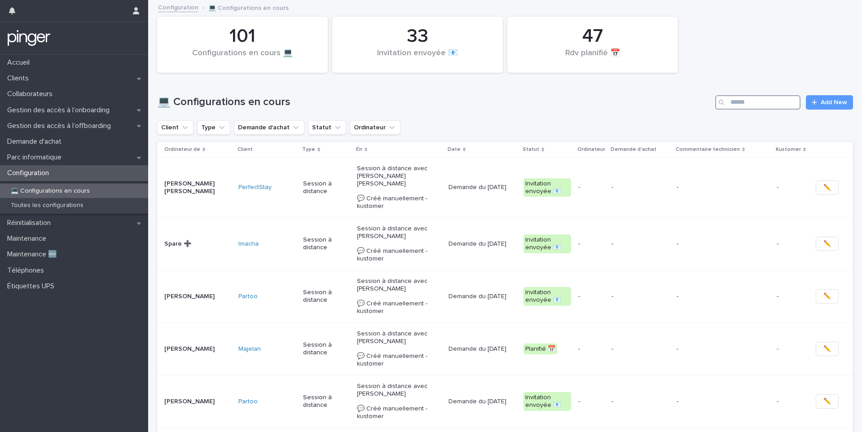
click at [764, 108] on input "Search" at bounding box center [757, 102] width 85 height 14
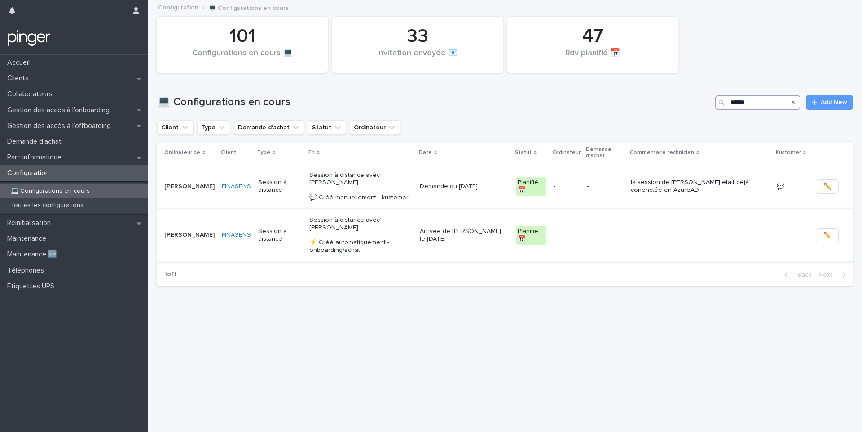
type input "******"
click at [412, 237] on p "Session à distance avec Cédric HACHEM ⚡ Créé automatiquement - onboarding/achat" at bounding box center [360, 235] width 103 height 38
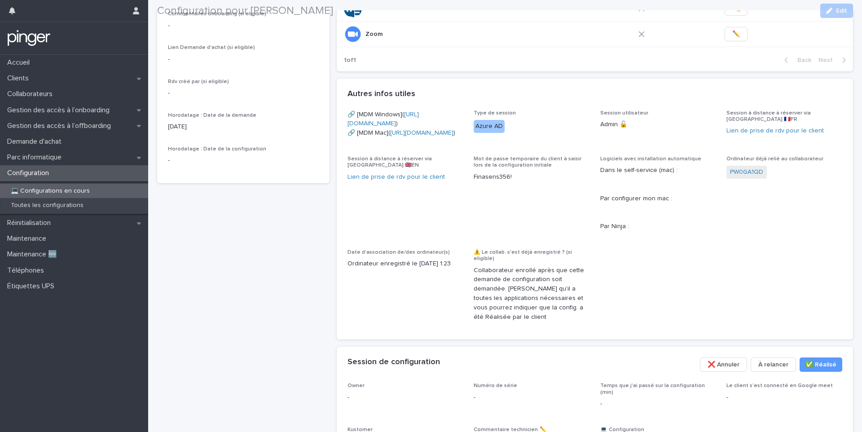
scroll to position [411, 0]
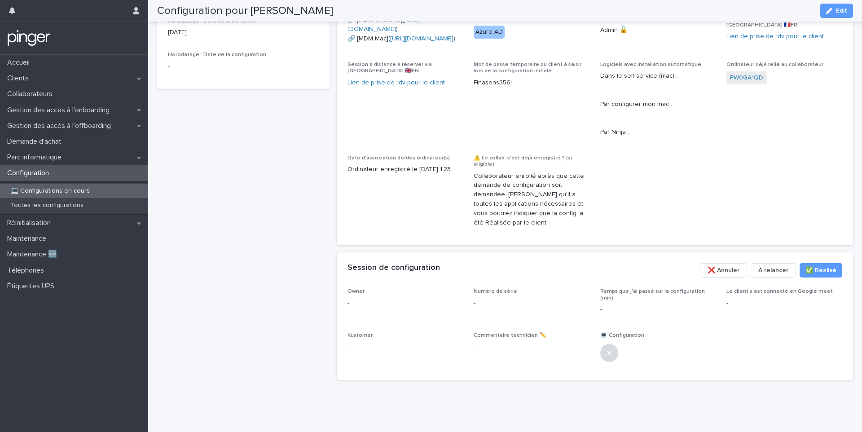
click at [719, 274] on span "❌ Annuler" at bounding box center [723, 270] width 32 height 9
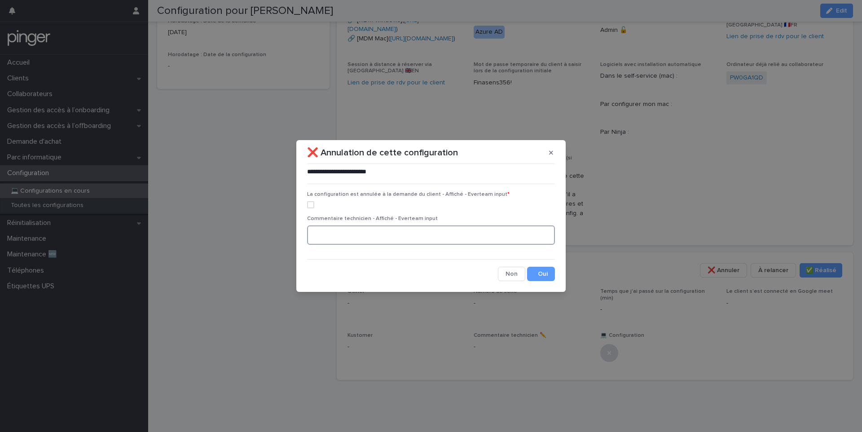
click at [332, 238] on textarea at bounding box center [431, 234] width 248 height 19
drag, startPoint x: 346, startPoint y: 236, endPoint x: 255, endPoint y: 240, distance: 91.2
click at [255, 240] on div "**********" at bounding box center [431, 216] width 862 height 432
type textarea "*"
type textarea "**********"
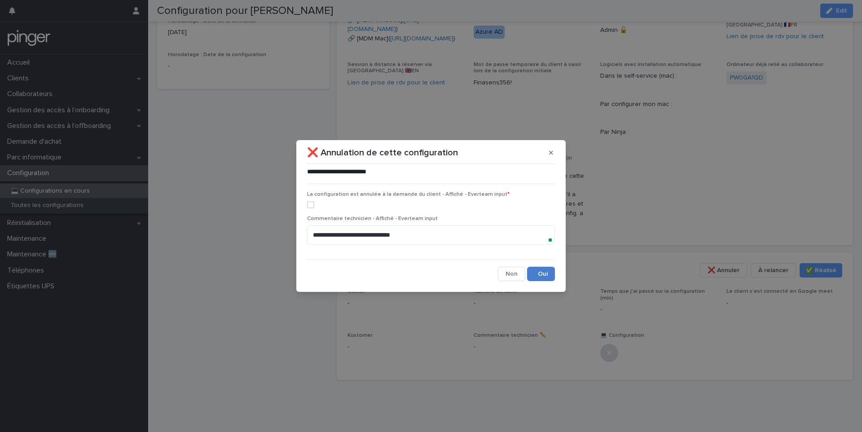
click at [547, 271] on button "Save" at bounding box center [541, 274] width 28 height 14
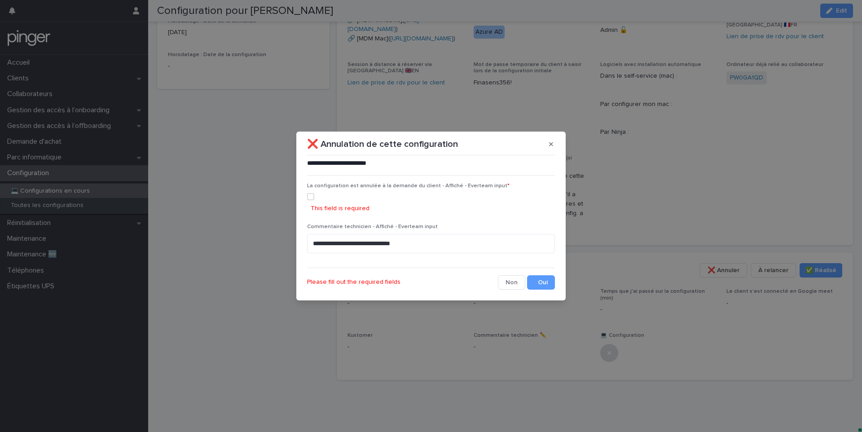
click at [307, 194] on span at bounding box center [310, 196] width 7 height 7
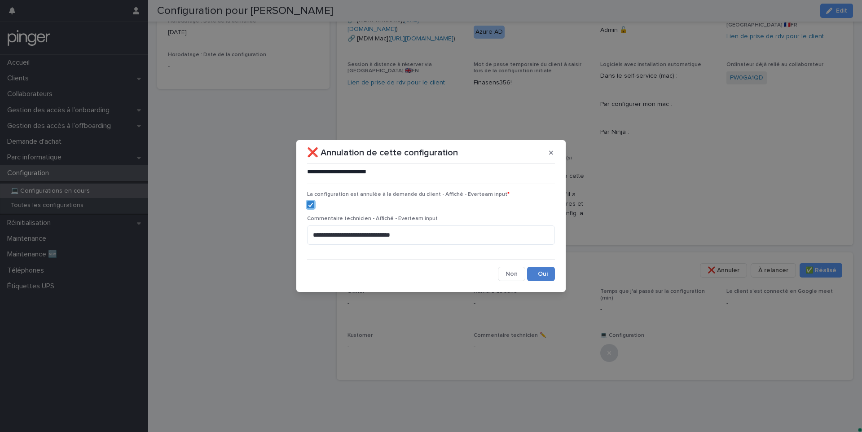
click at [547, 273] on button "Save" at bounding box center [541, 274] width 28 height 14
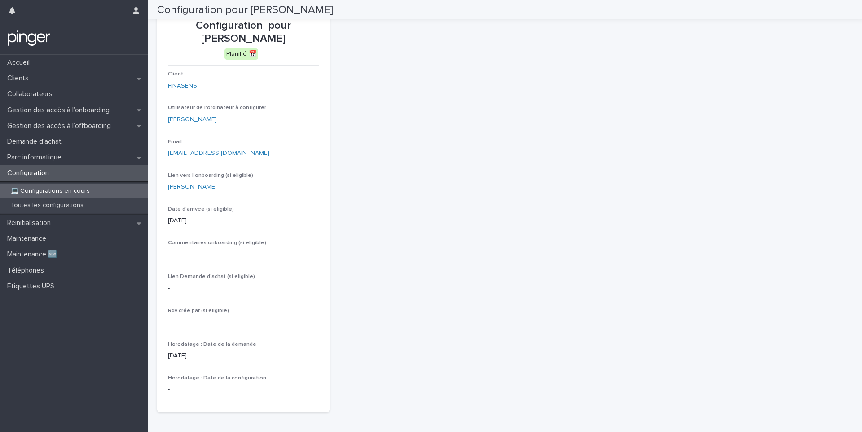
scroll to position [0, 0]
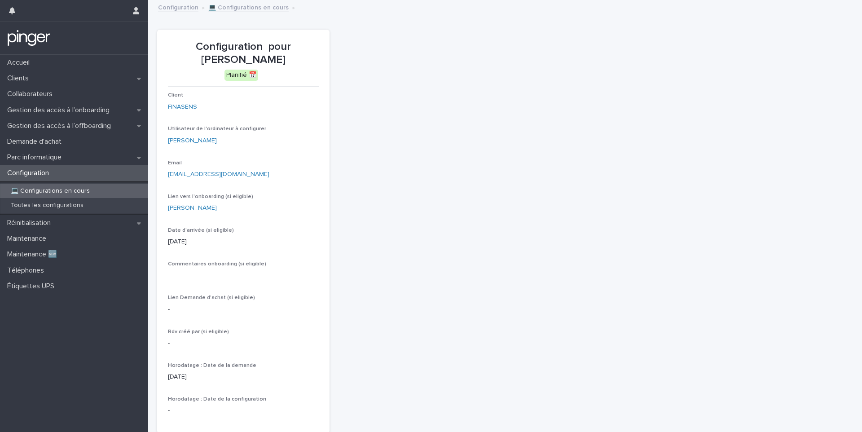
click at [95, 191] on div "💻 Configurations en cours" at bounding box center [74, 191] width 148 height 15
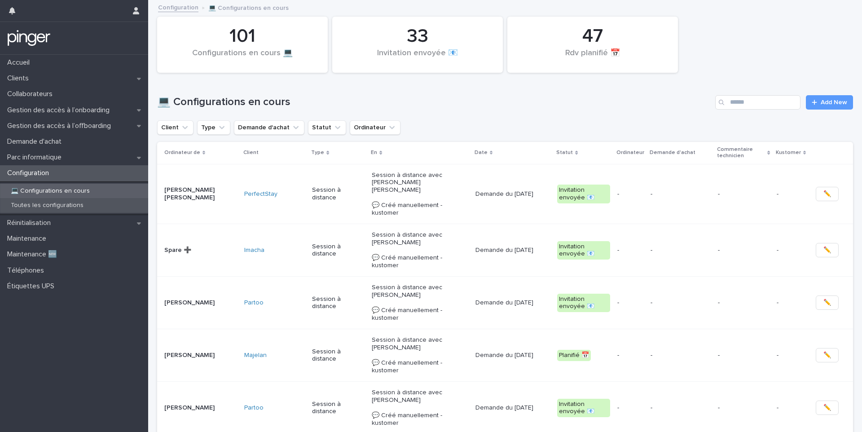
click at [69, 207] on p "Toutes les configurations" at bounding box center [47, 206] width 87 height 8
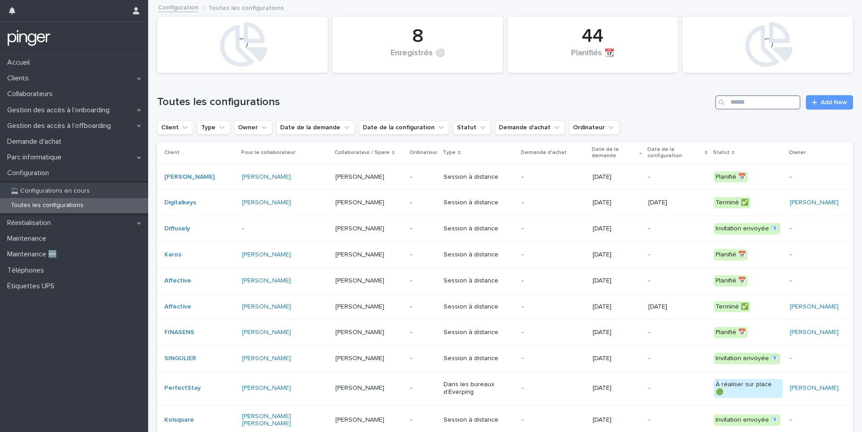
click at [750, 101] on input "Search" at bounding box center [757, 102] width 85 height 14
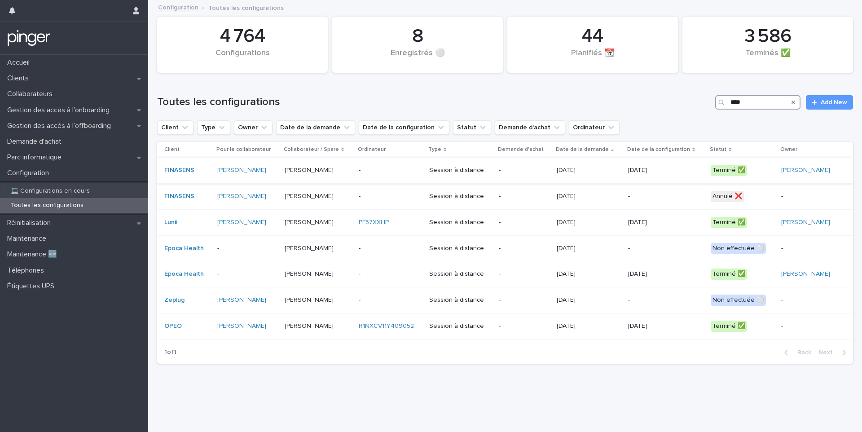
type input "****"
click at [474, 175] on div "Session à distance" at bounding box center [460, 170] width 63 height 15
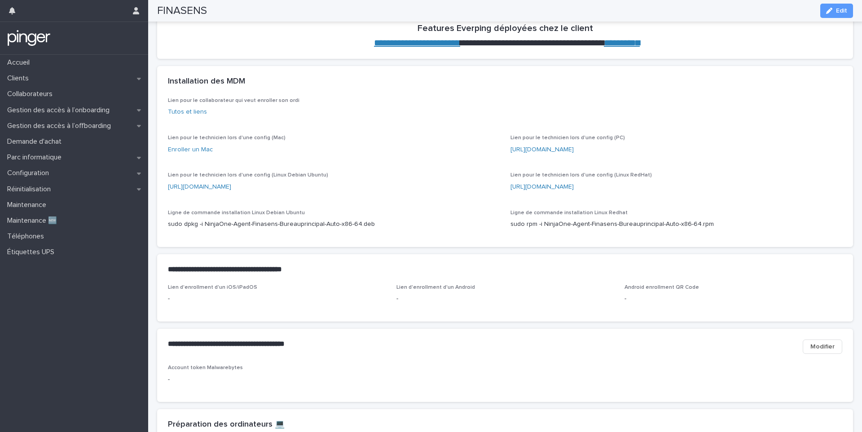
scroll to position [389, 0]
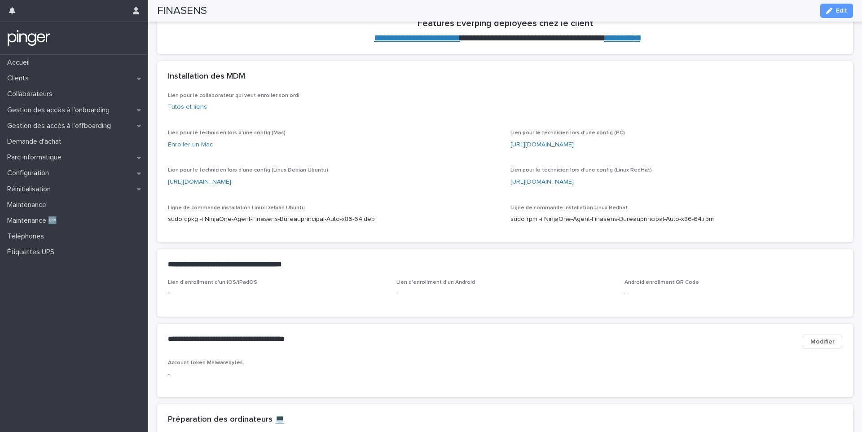
click at [419, 48] on section "**********" at bounding box center [505, 30] width 696 height 47
click at [419, 41] on link "**********" at bounding box center [417, 37] width 86 height 9
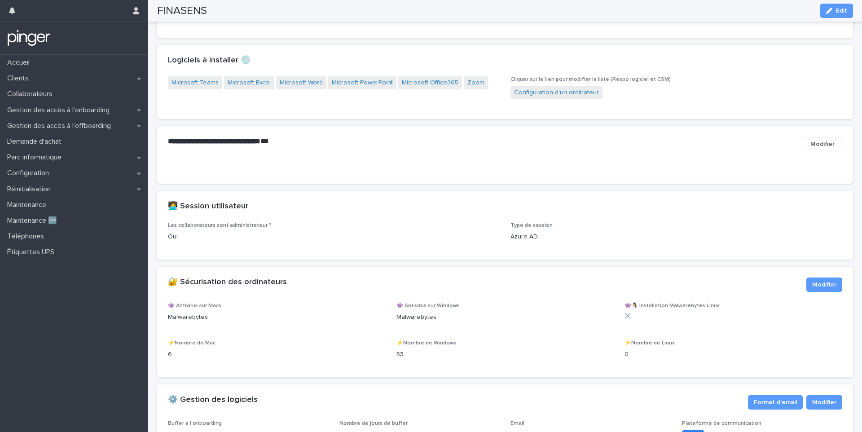
scroll to position [832, 0]
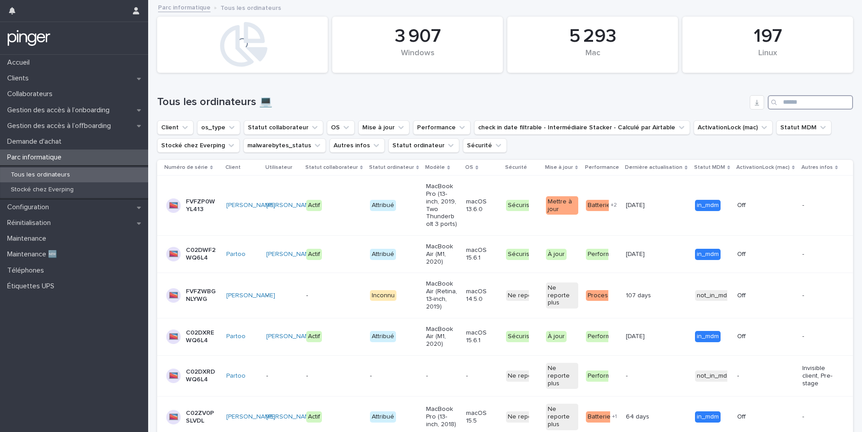
click at [798, 105] on input "Search" at bounding box center [809, 102] width 85 height 14
paste input "*******"
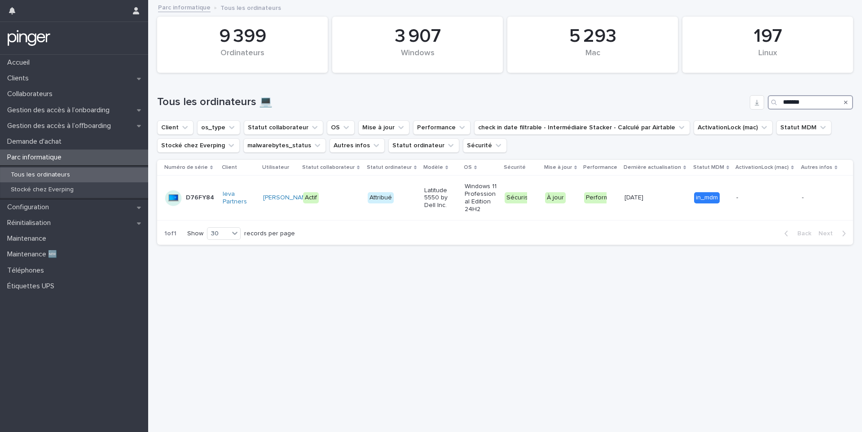
type input "*******"
click at [85, 224] on div "Réinitialisation" at bounding box center [74, 223] width 148 height 16
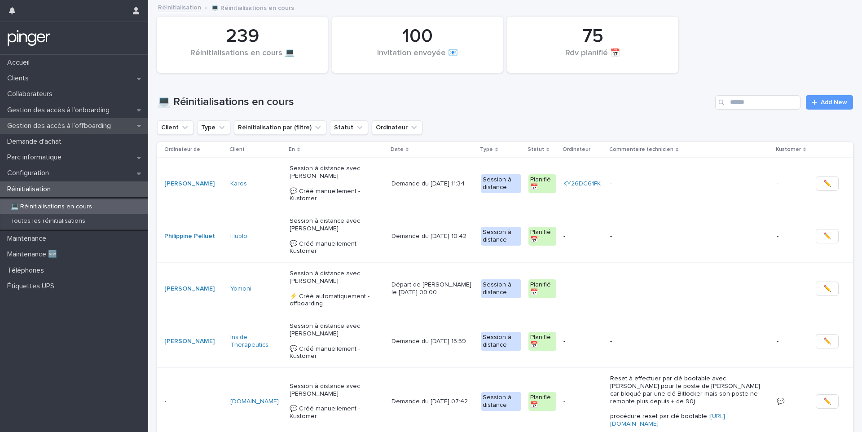
click at [52, 122] on p "Gestion des accès à l’offboarding" at bounding box center [61, 126] width 114 height 9
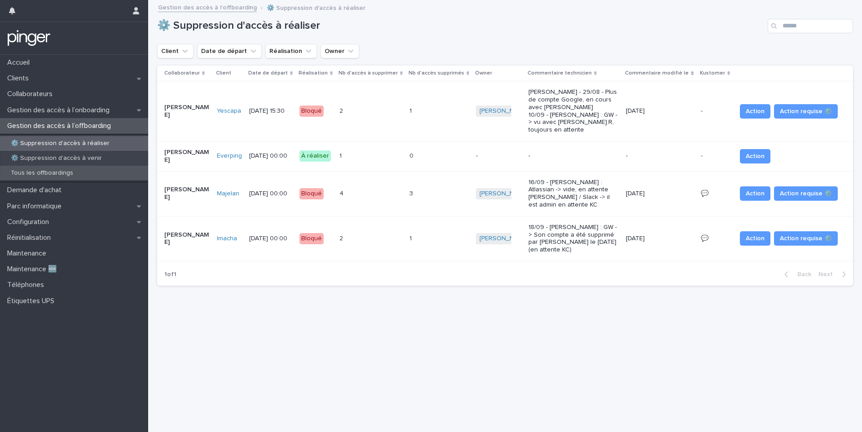
click at [53, 172] on p "Tous les offboardings" at bounding box center [42, 173] width 77 height 8
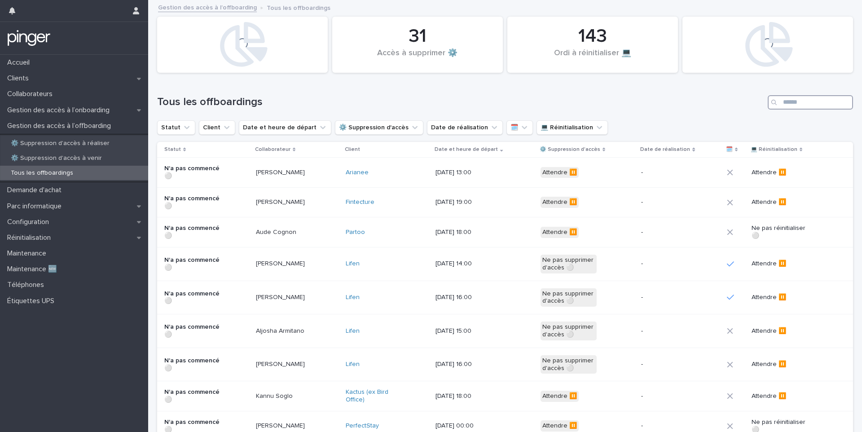
click at [809, 108] on input "Search" at bounding box center [809, 102] width 85 height 14
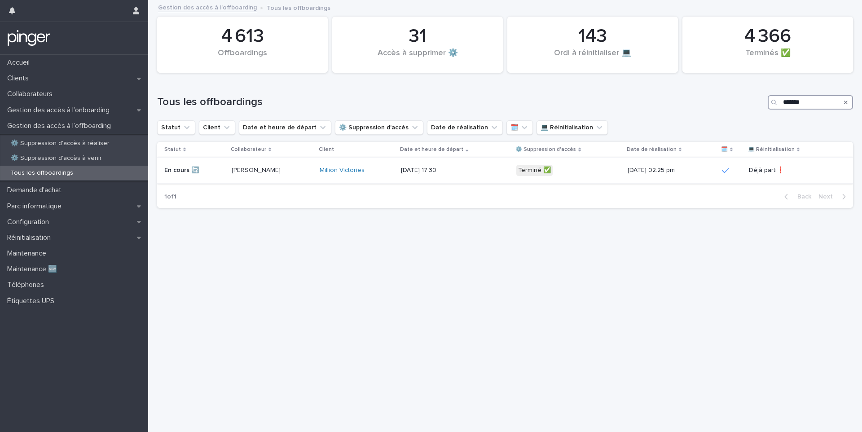
type input "*******"
click at [418, 166] on div "12/9/2025 17:30" at bounding box center [455, 170] width 108 height 15
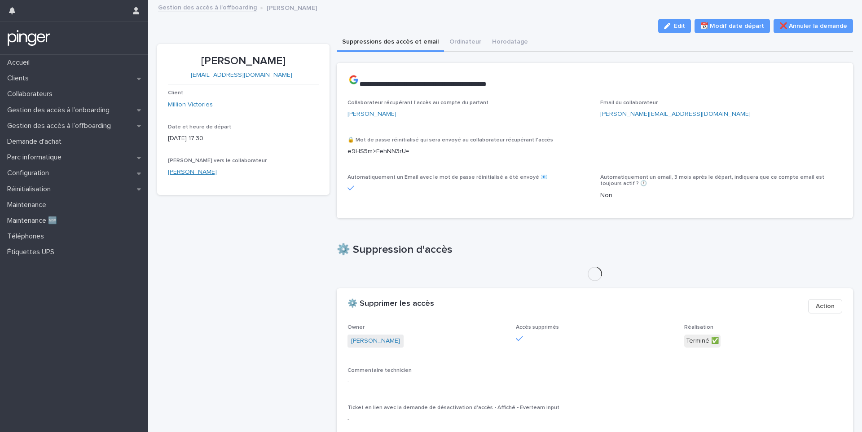
click at [199, 173] on link "[PERSON_NAME]" at bounding box center [192, 171] width 49 height 9
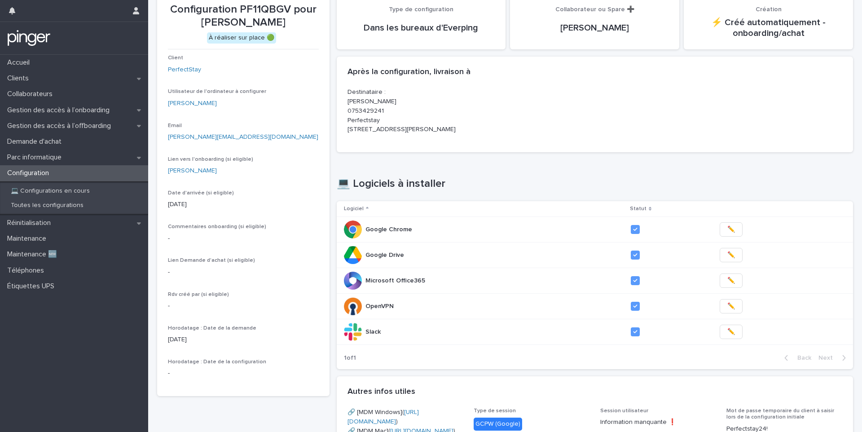
scroll to position [54, 0]
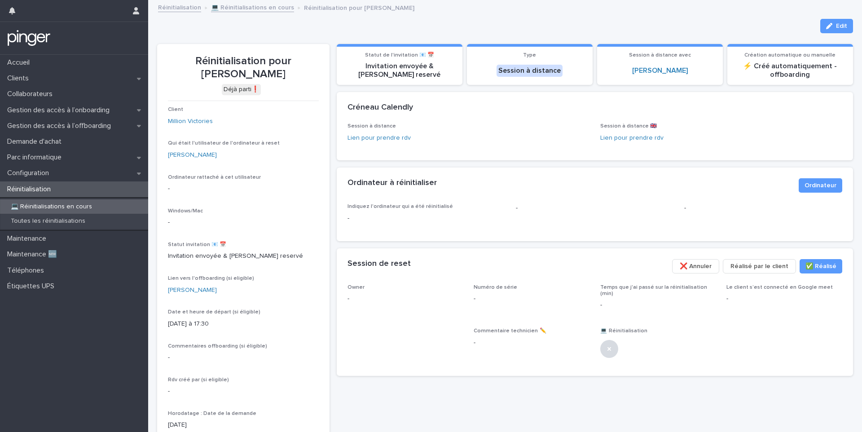
click at [831, 26] on icon "button" at bounding box center [829, 26] width 6 height 6
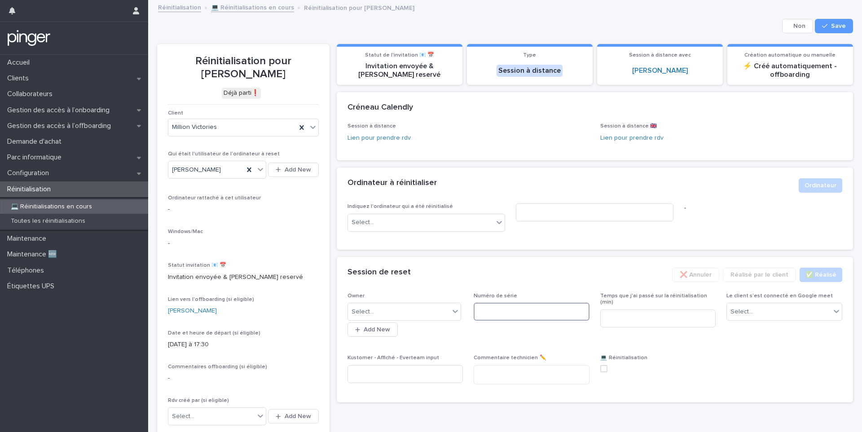
click at [521, 312] on input at bounding box center [532, 312] width 116 height 18
paste input "**********"
type input "**********"
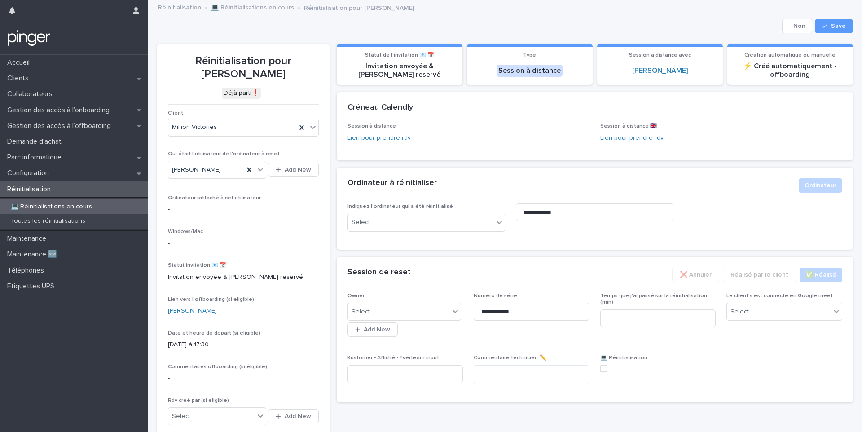
click at [438, 322] on div "Select... Add New" at bounding box center [405, 319] width 116 height 36
click at [424, 315] on div "Select..." at bounding box center [399, 311] width 102 height 15
type input "****"
click at [764, 305] on div "Select..." at bounding box center [779, 311] width 104 height 15
click at [743, 345] on div "Non" at bounding box center [784, 345] width 115 height 16
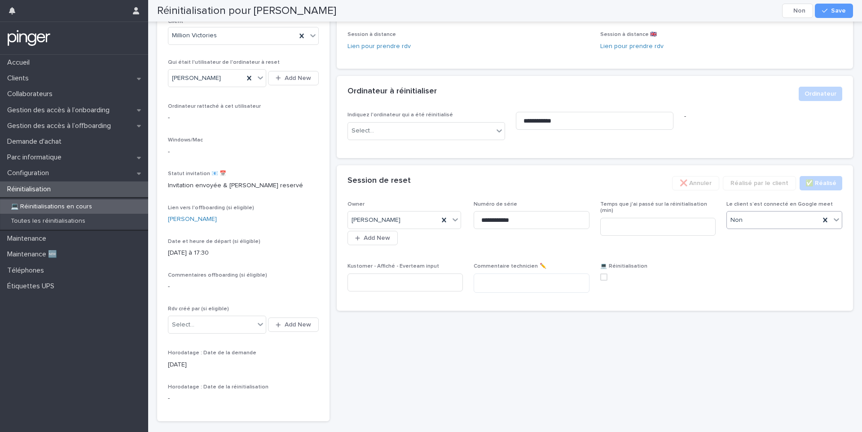
scroll to position [92, 0]
click at [603, 277] on span at bounding box center [603, 275] width 7 height 7
click at [620, 228] on div "Temps que j'ai passé sur la réinitialisation (min)" at bounding box center [658, 221] width 116 height 42
click at [626, 219] on input at bounding box center [658, 226] width 116 height 18
type input "**"
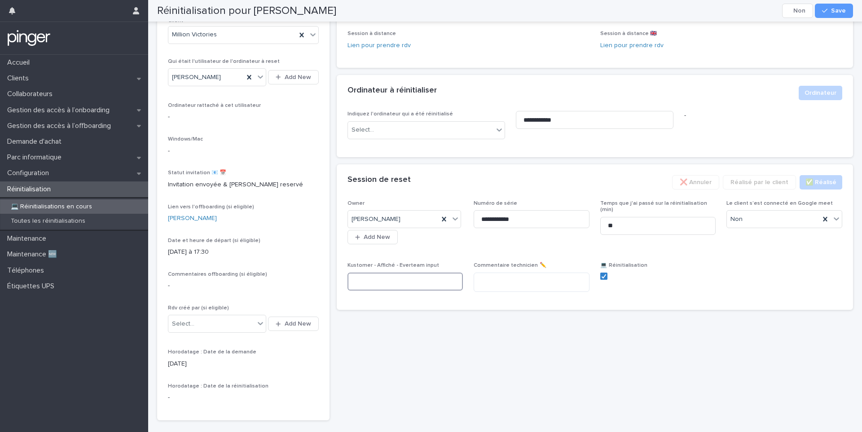
click at [422, 285] on input at bounding box center [405, 281] width 116 height 18
click at [491, 284] on textarea at bounding box center [532, 281] width 116 height 19
type textarea "**********"
click at [415, 290] on div "Kustomer - Affiché - Everteam input" at bounding box center [405, 279] width 116 height 35
click at [419, 284] on input at bounding box center [405, 281] width 116 height 18
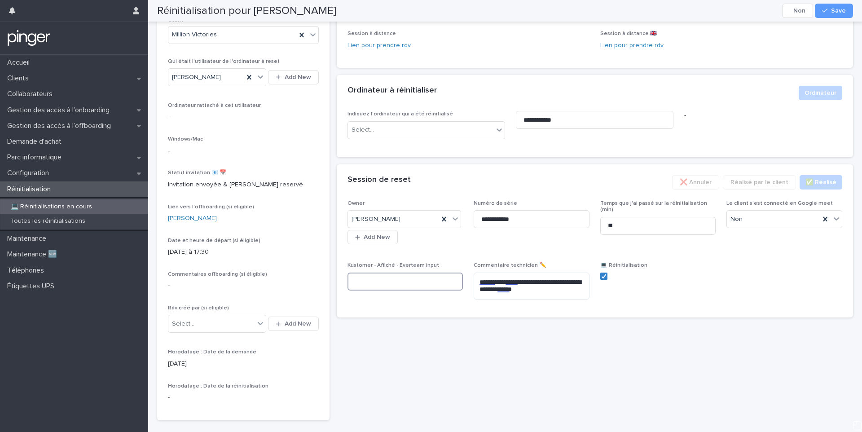
paste input "**********"
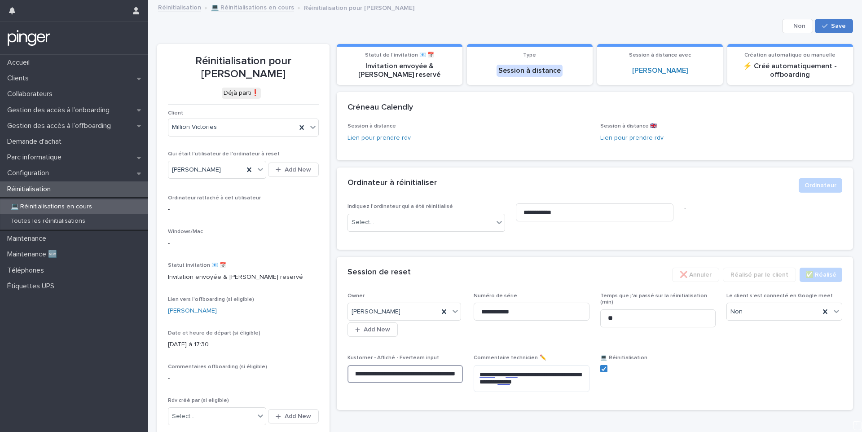
type input "**********"
click at [831, 25] on div "button" at bounding box center [826, 26] width 9 height 6
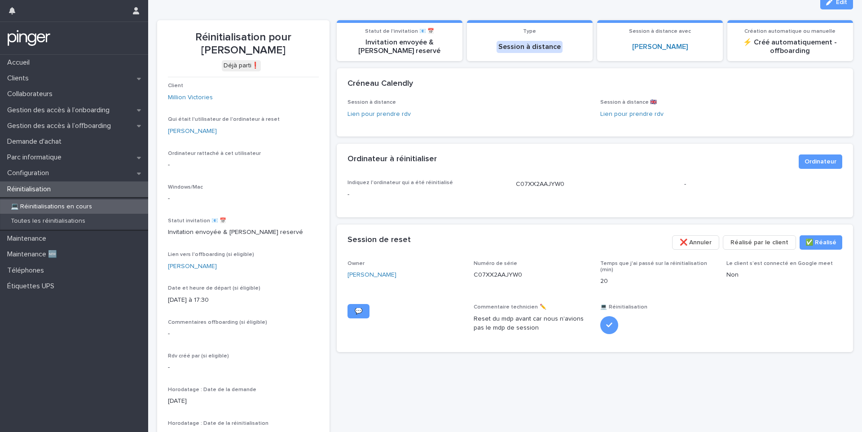
scroll to position [24, 0]
click at [60, 218] on p "Toutes les réinitialisations" at bounding box center [48, 221] width 89 height 8
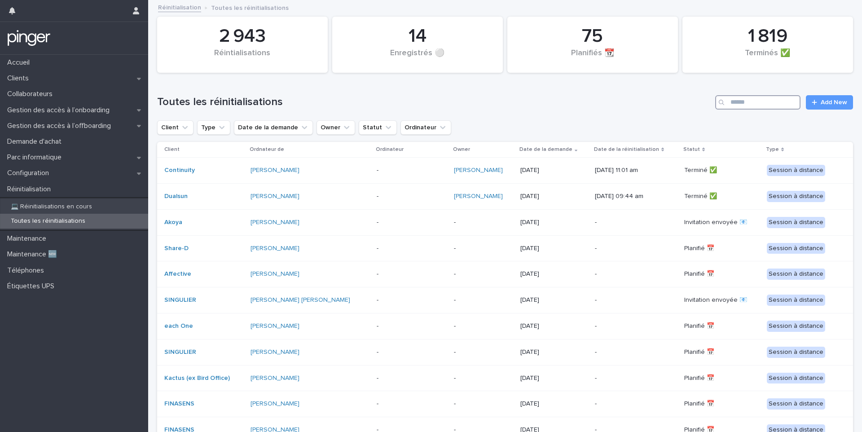
click at [772, 105] on input "Search" at bounding box center [757, 102] width 85 height 14
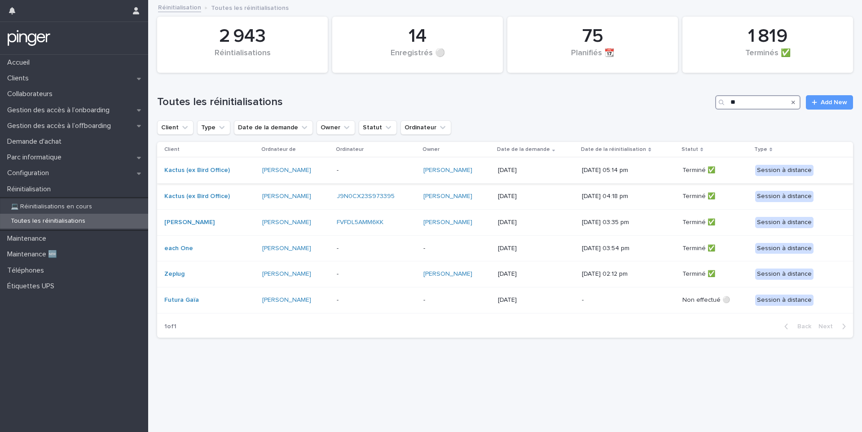
type input "*"
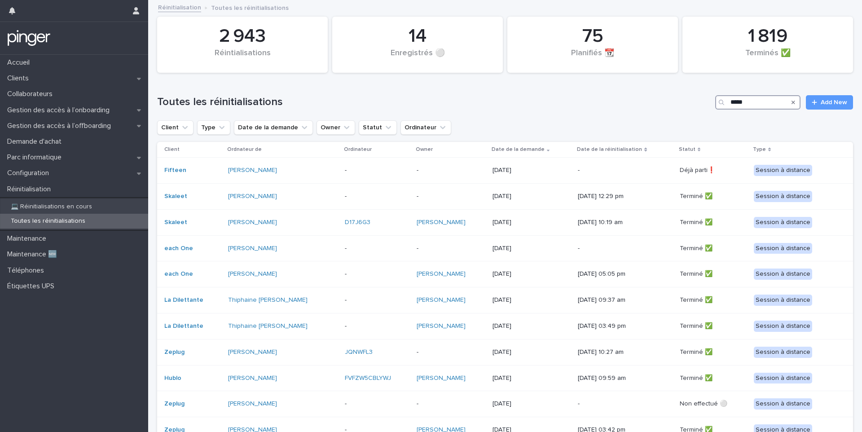
type input "*****"
click at [83, 109] on p "Gestion des accès à l’onboarding" at bounding box center [60, 110] width 113 height 9
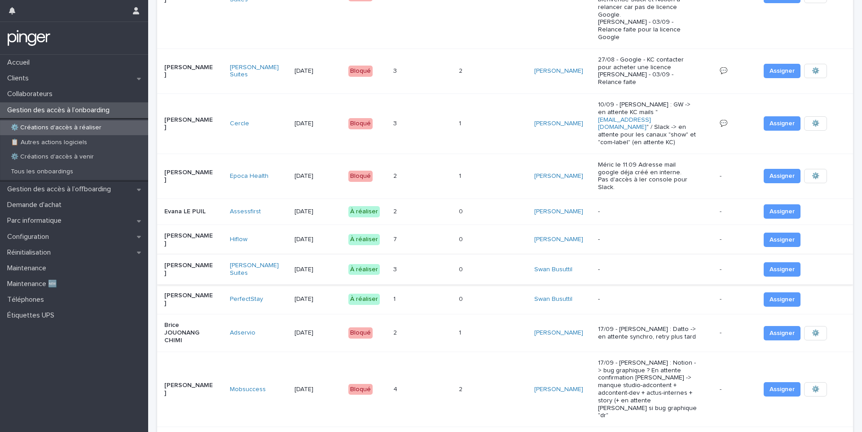
scroll to position [126, 0]
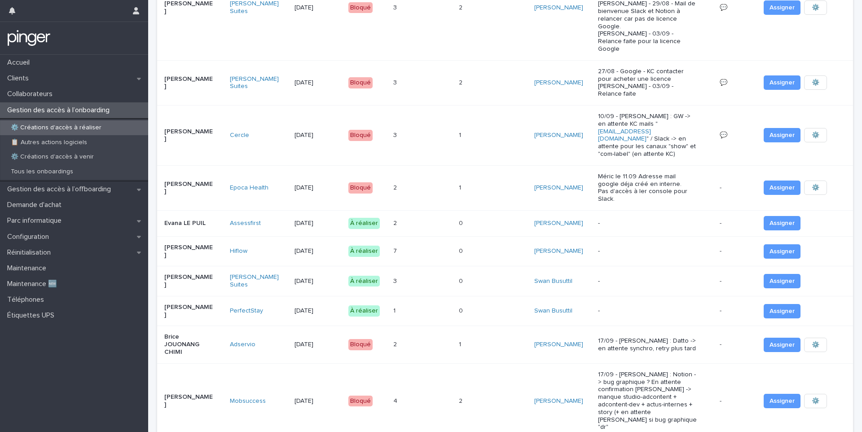
click at [661, 219] on p "-" at bounding box center [648, 223] width 100 height 8
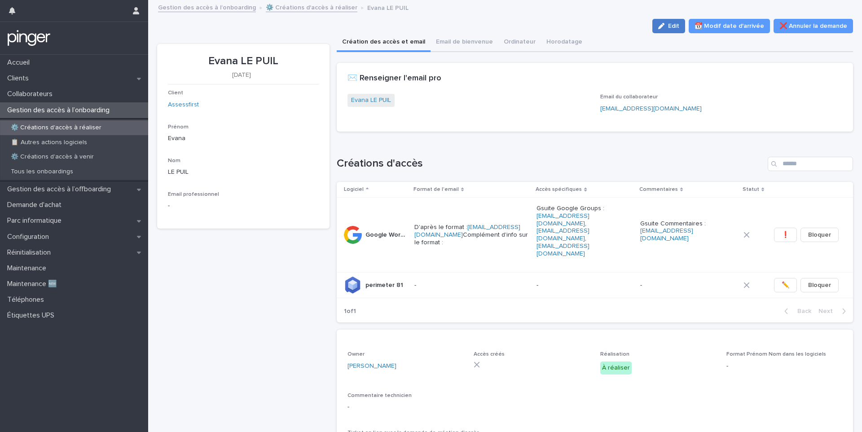
click at [675, 29] on span "Edit" at bounding box center [673, 26] width 11 height 6
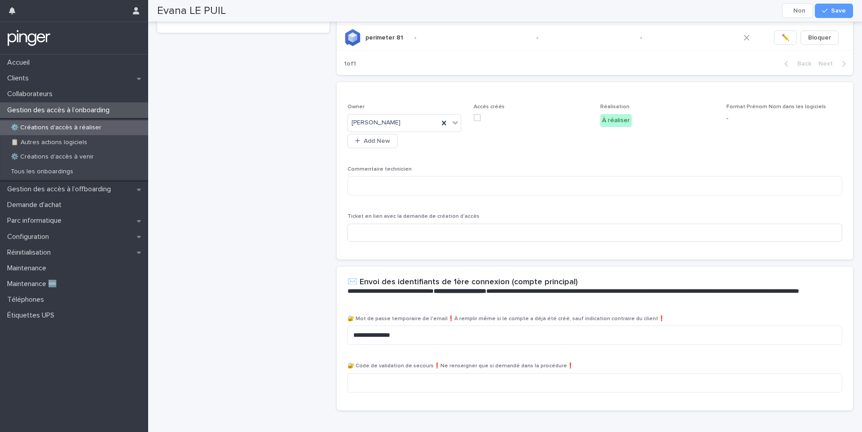
scroll to position [0, 3]
click at [404, 325] on textarea "**********" at bounding box center [592, 334] width 495 height 19
paste textarea
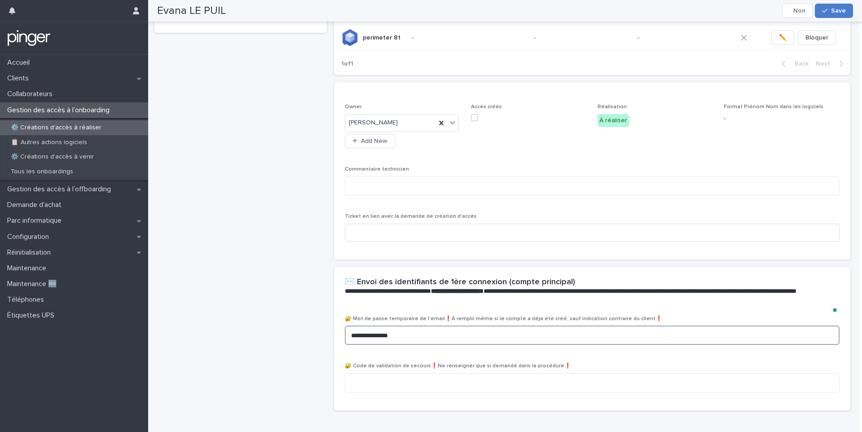
type textarea "**********"
click at [827, 13] on icon "button" at bounding box center [824, 11] width 5 height 6
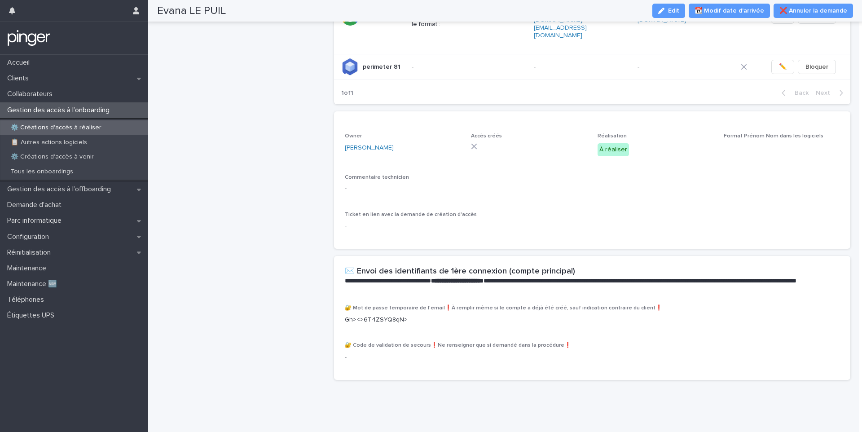
scroll to position [188, 0]
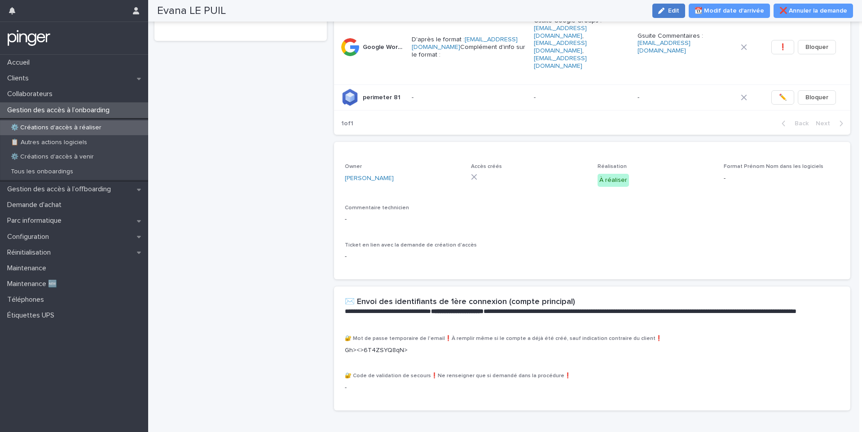
click at [668, 10] on div "button" at bounding box center [663, 11] width 10 height 6
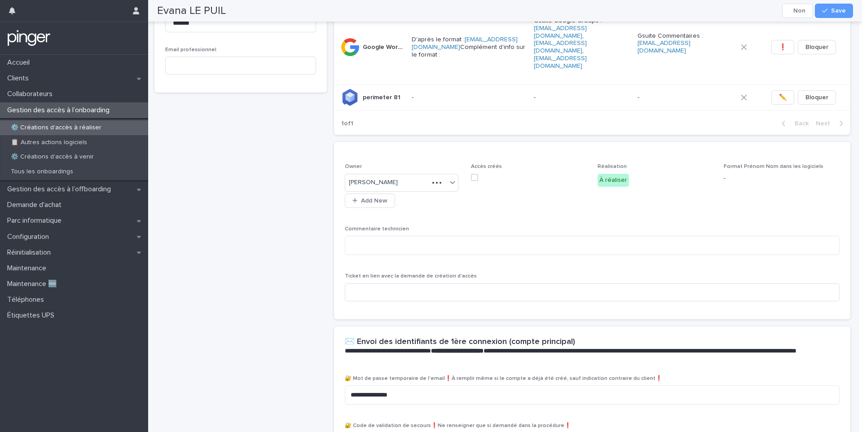
scroll to position [217, 0]
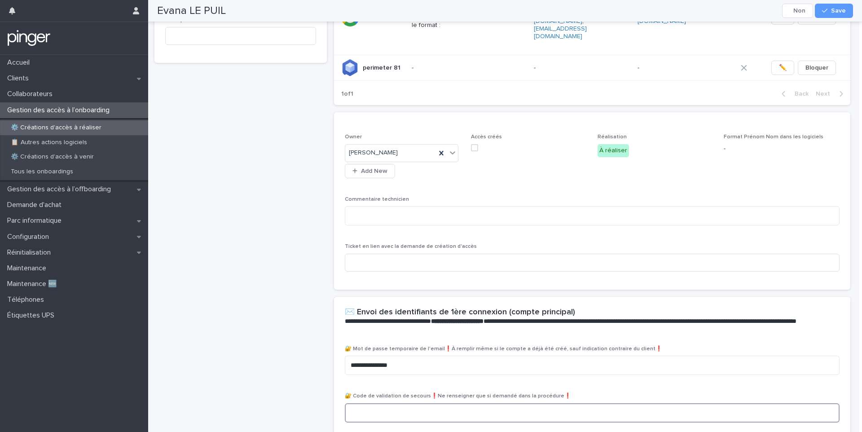
click at [418, 403] on textarea at bounding box center [592, 412] width 495 height 19
paste textarea "********"
type textarea "********"
click at [838, 13] on span "Save" at bounding box center [838, 11] width 15 height 6
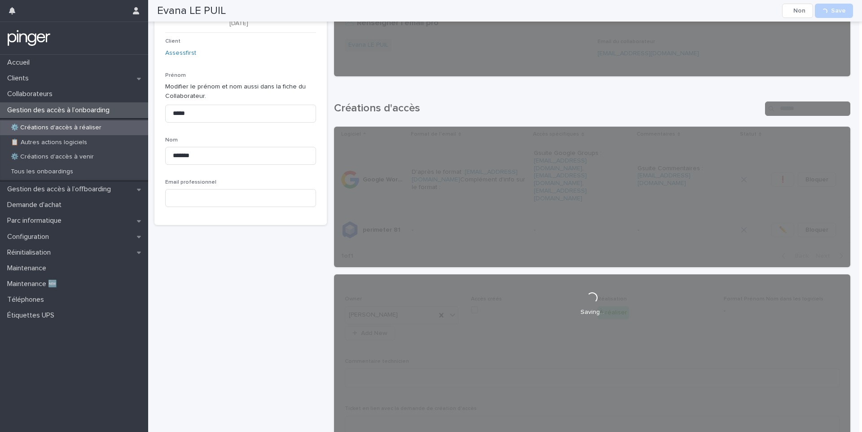
scroll to position [0, 0]
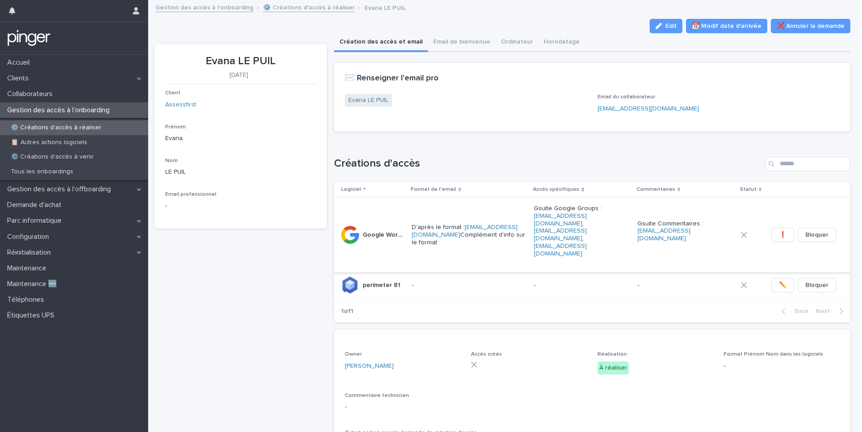
click at [787, 228] on button "❗" at bounding box center [782, 235] width 23 height 14
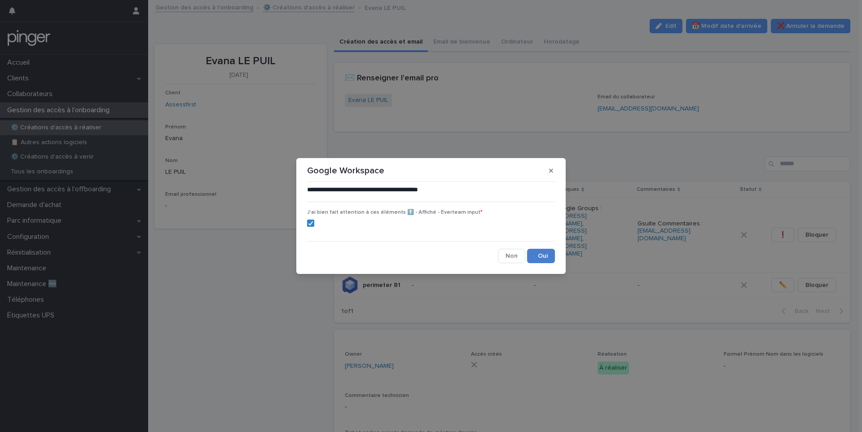
click at [541, 254] on button "Save" at bounding box center [541, 256] width 28 height 14
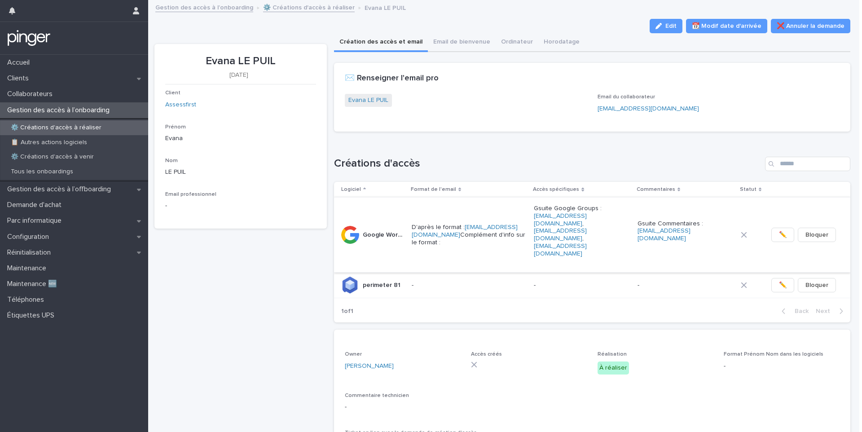
click at [785, 230] on span "✏️" at bounding box center [783, 234] width 8 height 9
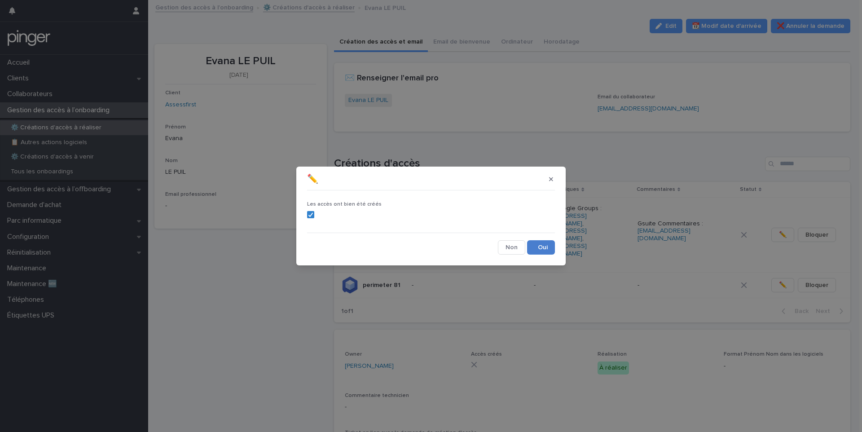
click at [549, 248] on button "Save" at bounding box center [541, 247] width 28 height 14
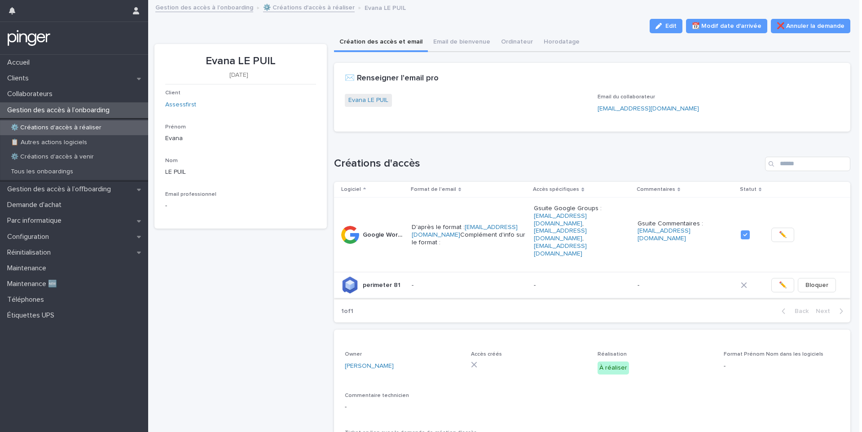
click at [785, 281] on span "✏️" at bounding box center [783, 285] width 8 height 9
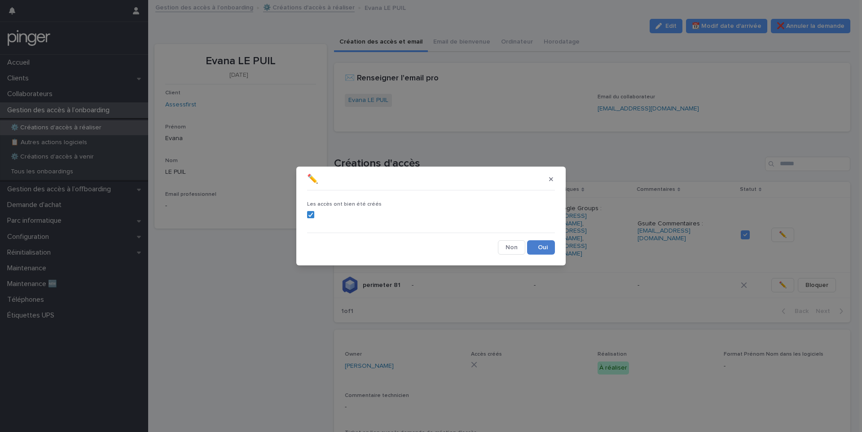
click at [550, 248] on button "Save" at bounding box center [541, 247] width 28 height 14
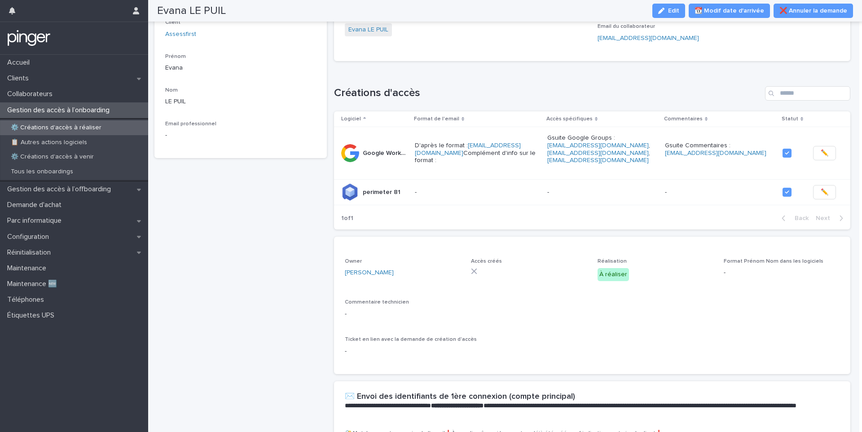
scroll to position [188, 0]
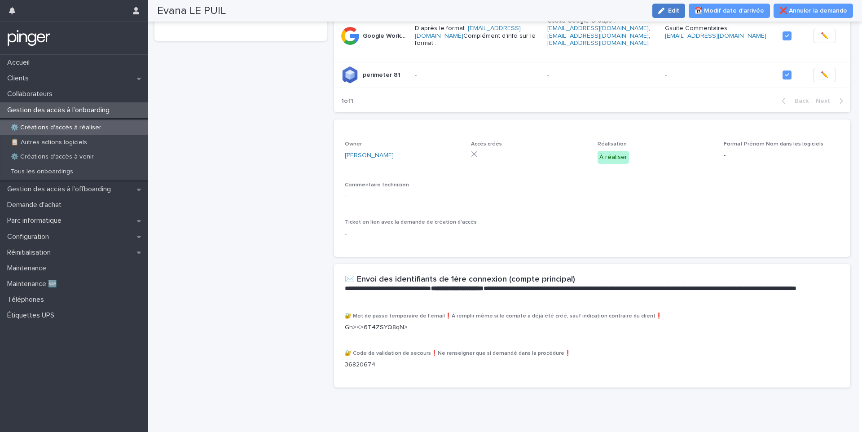
click at [675, 12] on span "Edit" at bounding box center [673, 11] width 11 height 6
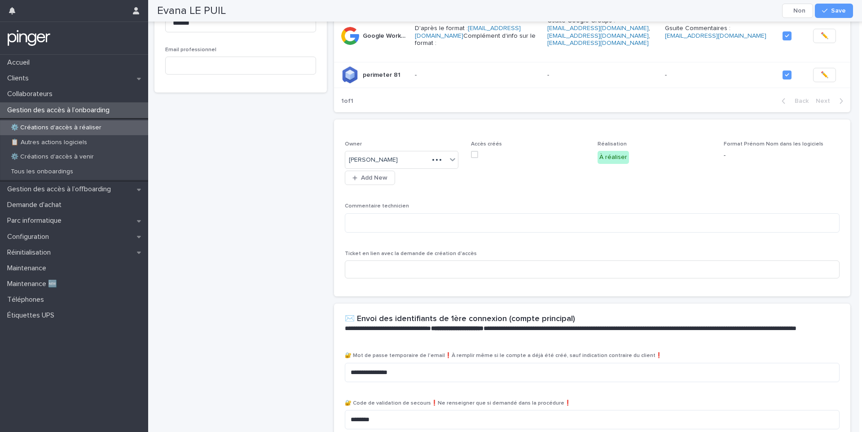
scroll to position [217, 0]
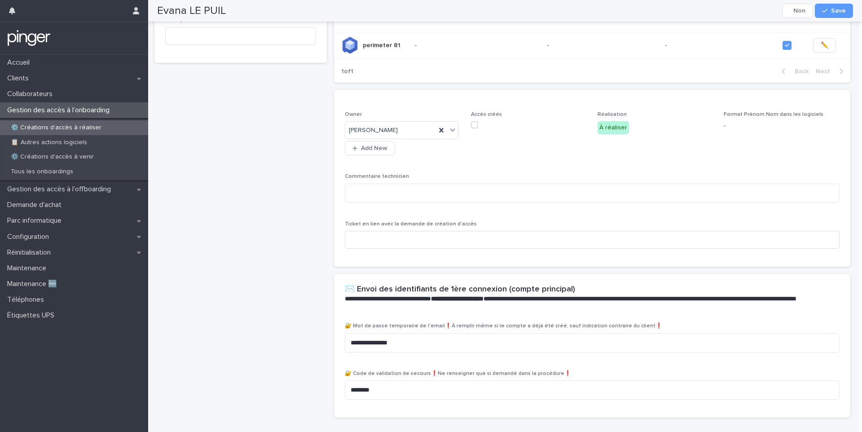
click at [472, 121] on span at bounding box center [474, 124] width 7 height 7
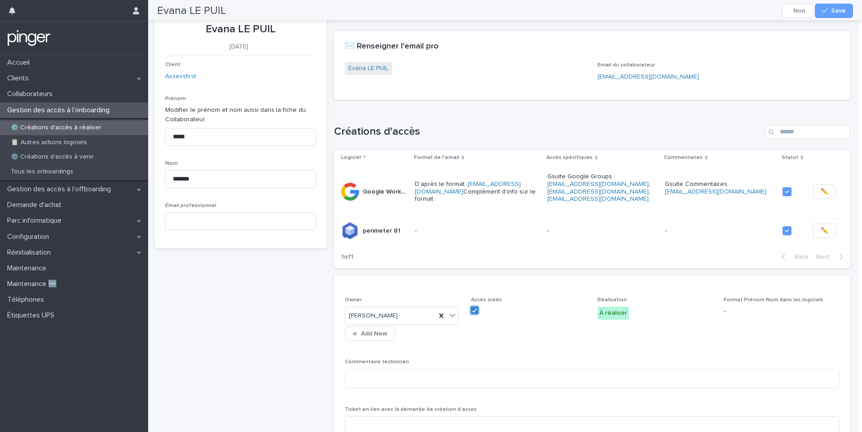
scroll to position [0, 0]
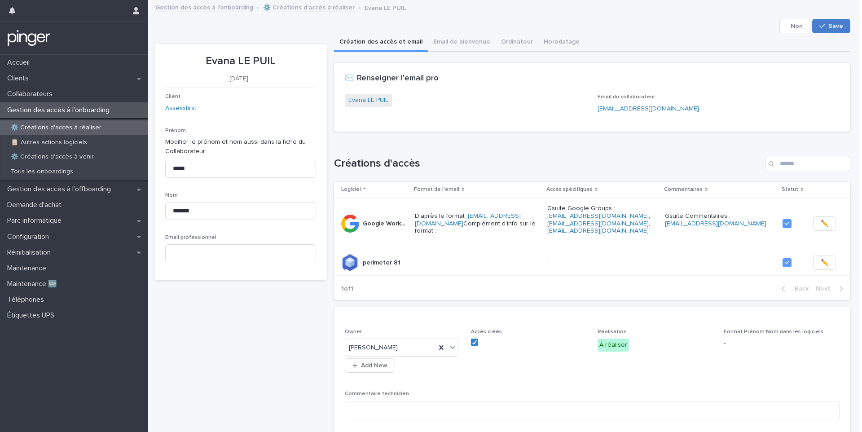
click at [832, 24] on span "Save" at bounding box center [835, 26] width 15 height 6
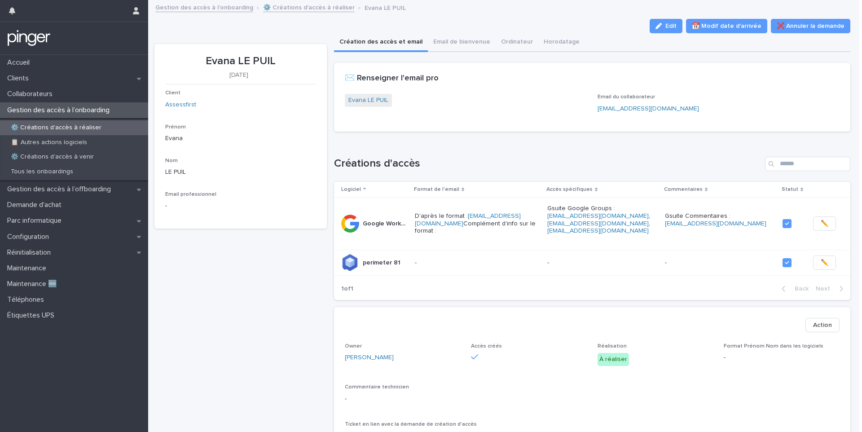
scroll to position [0, 3]
click at [59, 130] on p "⚙️ Créations d'accès à réaliser" at bounding box center [56, 128] width 105 height 8
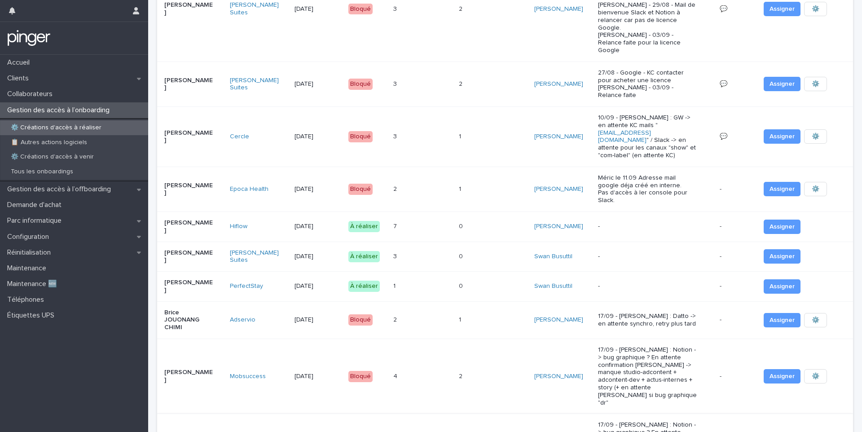
scroll to position [125, 0]
click at [75, 190] on p "Gestion des accès à l’offboarding" at bounding box center [61, 189] width 114 height 9
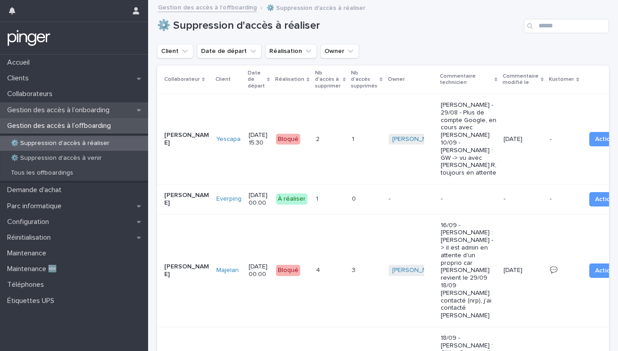
click at [96, 108] on p "Gestion des accès à l’onboarding" at bounding box center [60, 110] width 113 height 9
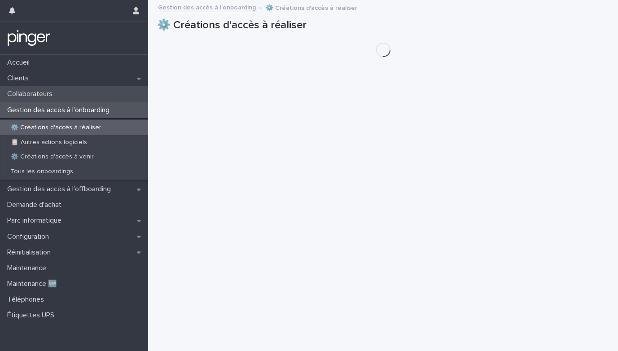
click at [83, 96] on div "Collaborateurs" at bounding box center [74, 94] width 148 height 16
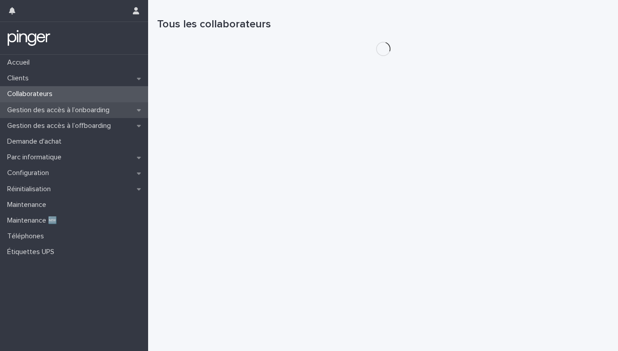
click at [100, 107] on p "Gestion des accès à l’onboarding" at bounding box center [60, 110] width 113 height 9
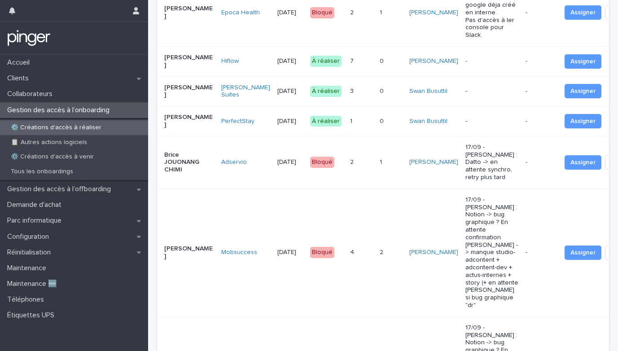
scroll to position [535, 0]
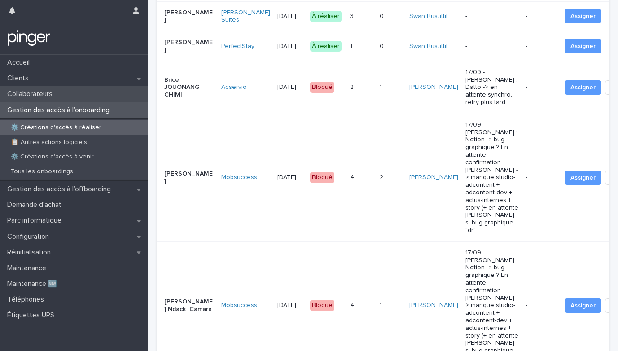
click at [62, 94] on div "Collaborateurs" at bounding box center [74, 94] width 148 height 16
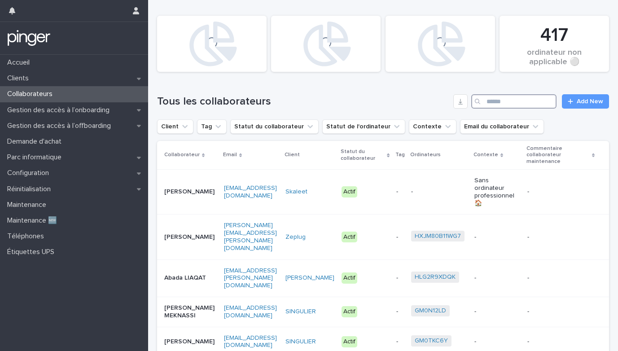
click at [516, 103] on input "Search" at bounding box center [513, 101] width 85 height 14
paste input "**********"
type input "**********"
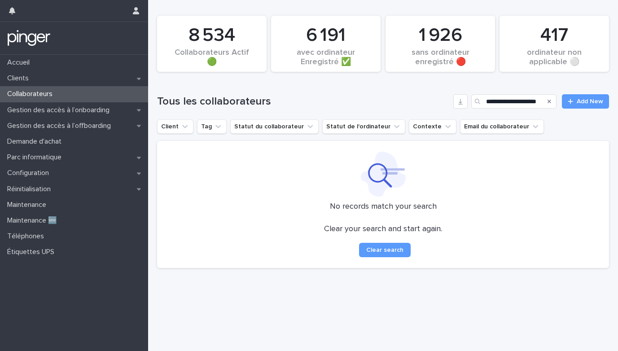
click at [45, 94] on p "Collaborateurs" at bounding box center [32, 94] width 56 height 9
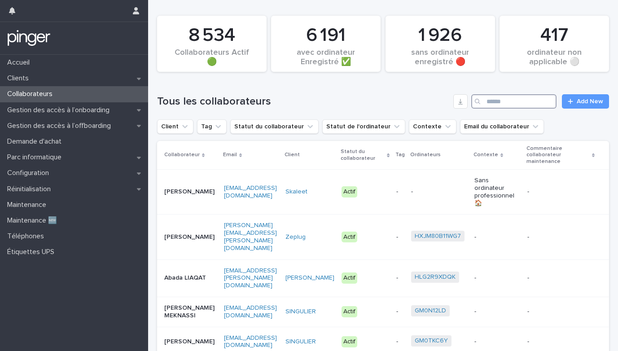
click at [527, 104] on input "Search" at bounding box center [513, 101] width 85 height 14
paste input "**********"
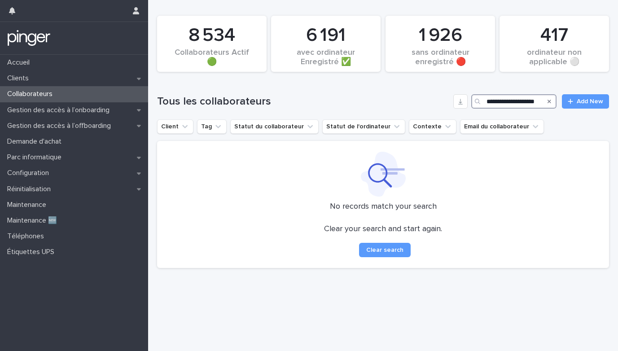
scroll to position [0, 4]
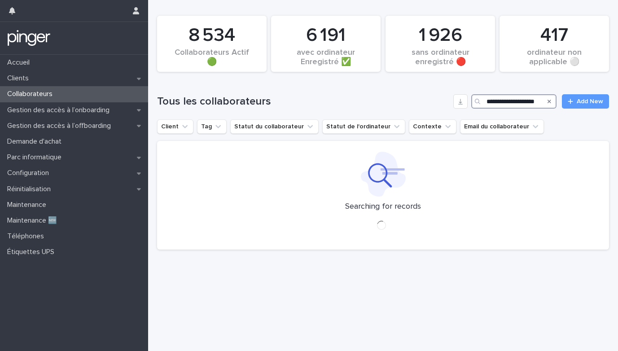
click at [524, 102] on input "**********" at bounding box center [513, 101] width 85 height 14
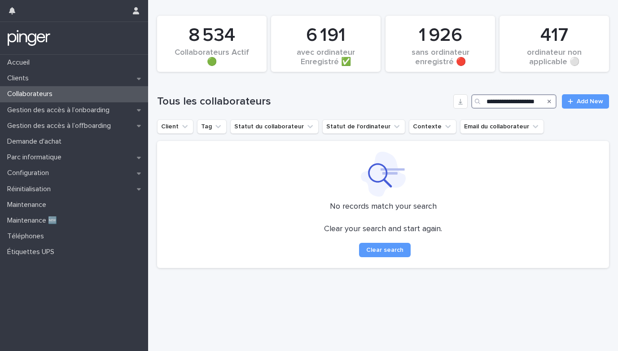
type input "**********"
click at [555, 101] on div "Search" at bounding box center [549, 101] width 14 height 14
click at [551, 101] on icon "Search" at bounding box center [550, 101] width 4 height 5
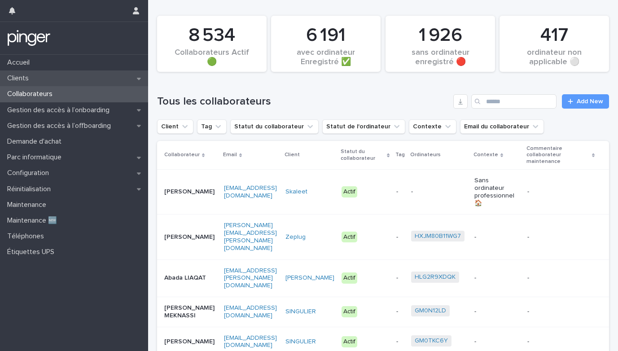
click at [86, 80] on div "Clients" at bounding box center [74, 78] width 148 height 16
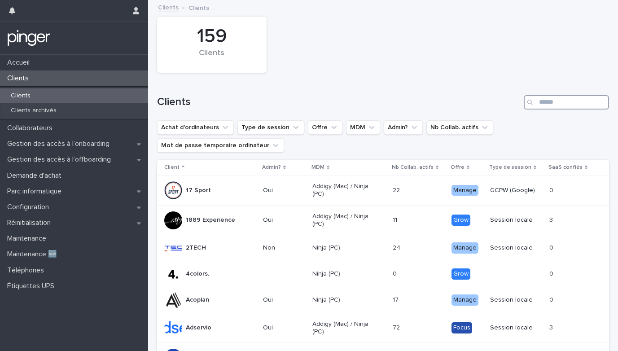
click at [565, 106] on input "Search" at bounding box center [566, 102] width 85 height 14
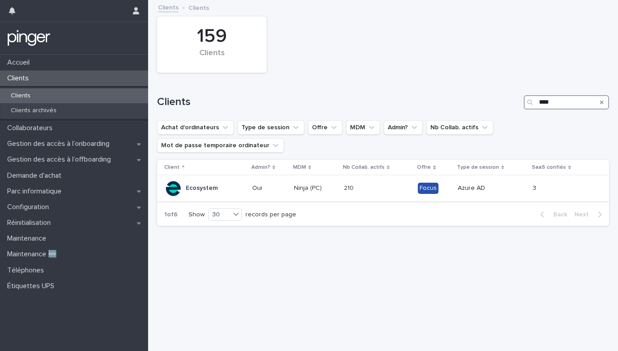
type input "****"
click at [321, 197] on td "Ninja (PC)" at bounding box center [315, 188] width 50 height 26
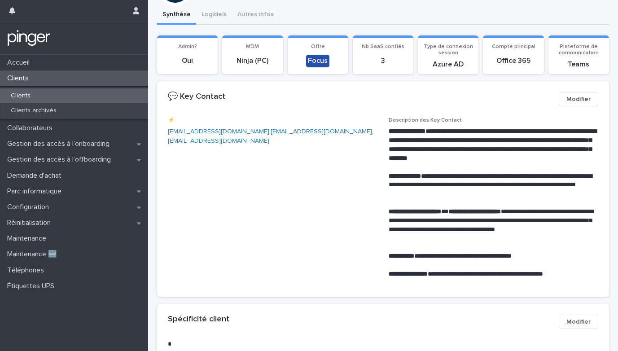
scroll to position [49, 0]
drag, startPoint x: 389, startPoint y: 130, endPoint x: 438, endPoint y: 130, distance: 48.9
click at [438, 130] on p "**********" at bounding box center [494, 145] width 210 height 36
copy strong "**********"
click at [92, 124] on div "Collaborateurs" at bounding box center [74, 128] width 148 height 16
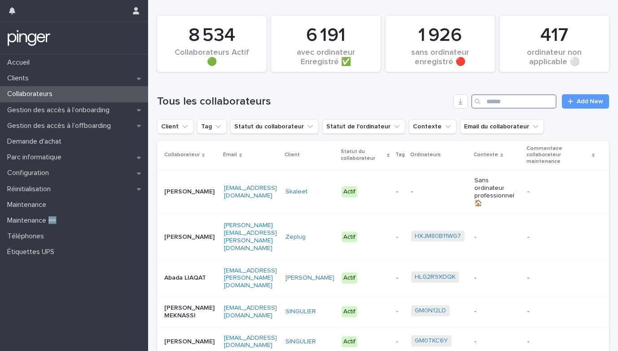
click at [486, 99] on input "Search" at bounding box center [513, 101] width 85 height 14
paste input "**********"
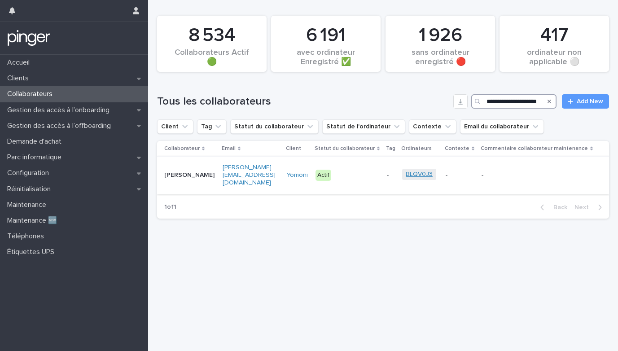
type input "**********"
click at [414, 174] on link "BLQV0J3" at bounding box center [419, 175] width 27 height 8
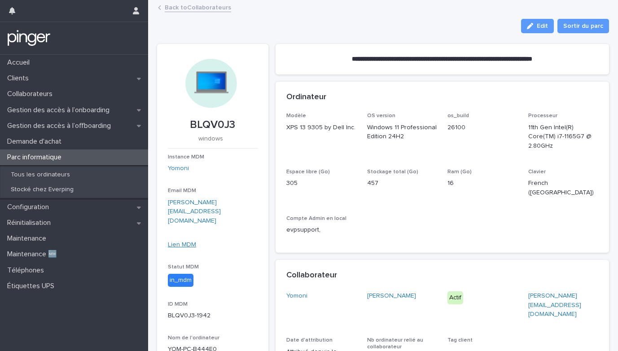
click at [175, 241] on link "Lien MDM" at bounding box center [182, 244] width 28 height 6
click at [35, 94] on p "Collaborateurs" at bounding box center [32, 94] width 56 height 9
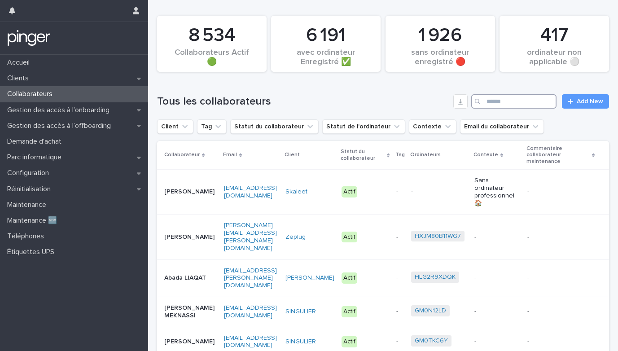
click at [513, 101] on input "Search" at bounding box center [513, 101] width 85 height 14
paste input "**********"
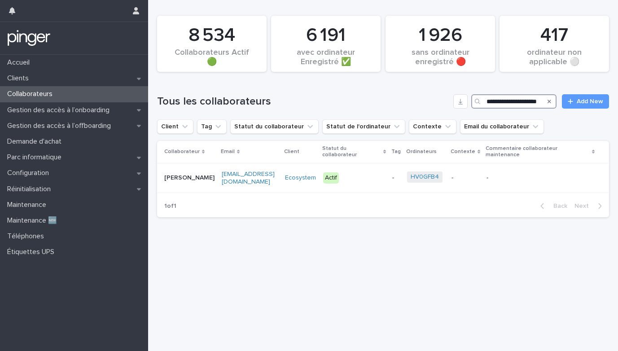
click at [503, 103] on input "**********" at bounding box center [513, 101] width 85 height 14
paste input "Search"
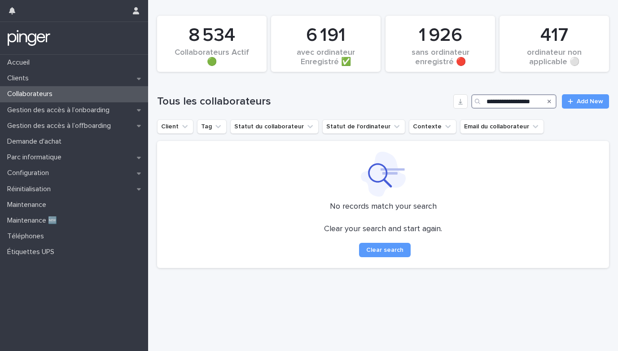
type input "**********"
